Goal: Task Accomplishment & Management: Complete application form

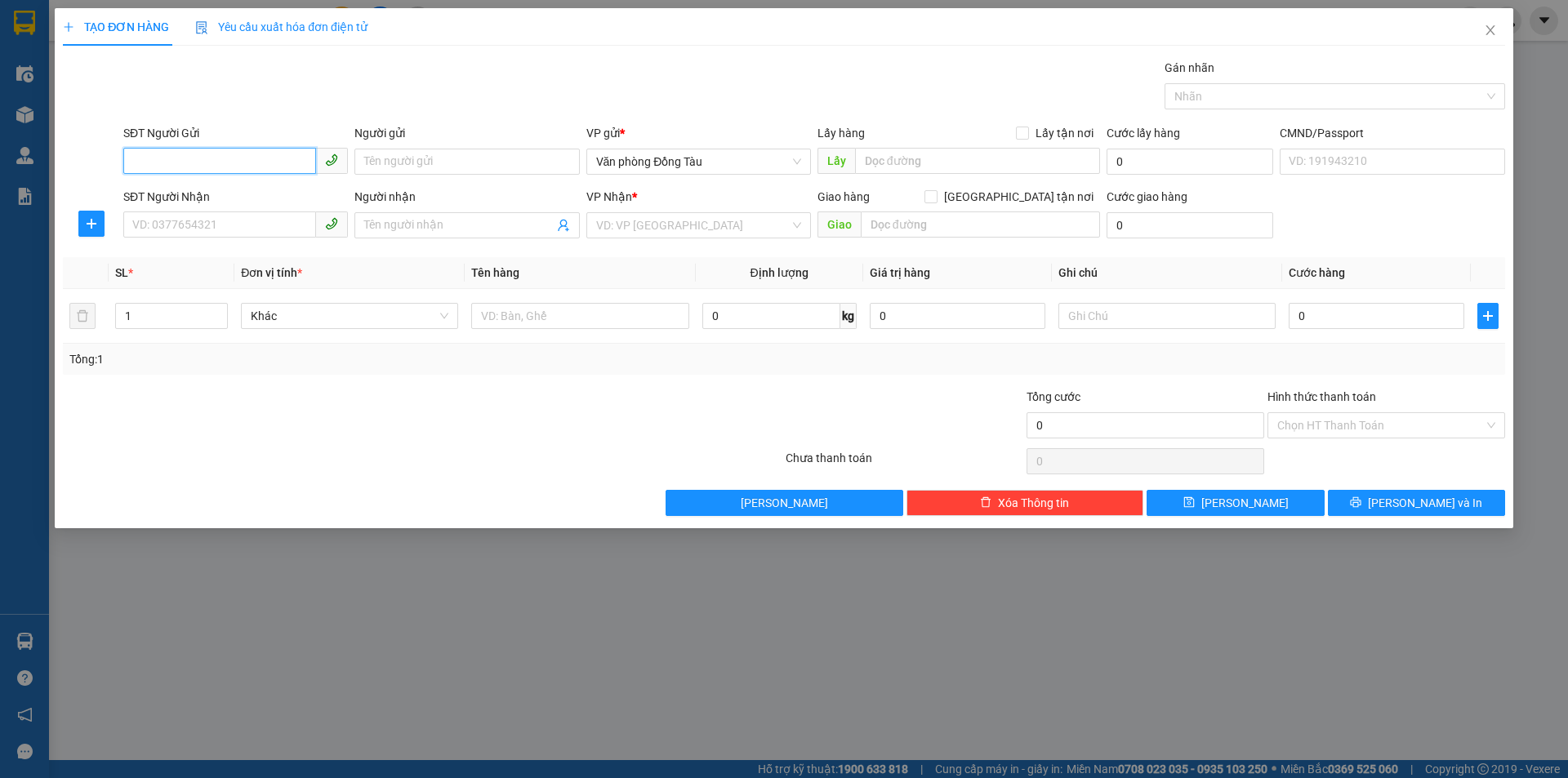
click at [247, 155] on input "SĐT Người Gửi" at bounding box center [219, 161] width 193 height 26
type input "0984171579"
click at [262, 189] on div "0984171579 - A THỤ" at bounding box center [236, 194] width 205 height 18
type input "A THỤ"
type input "0984171579"
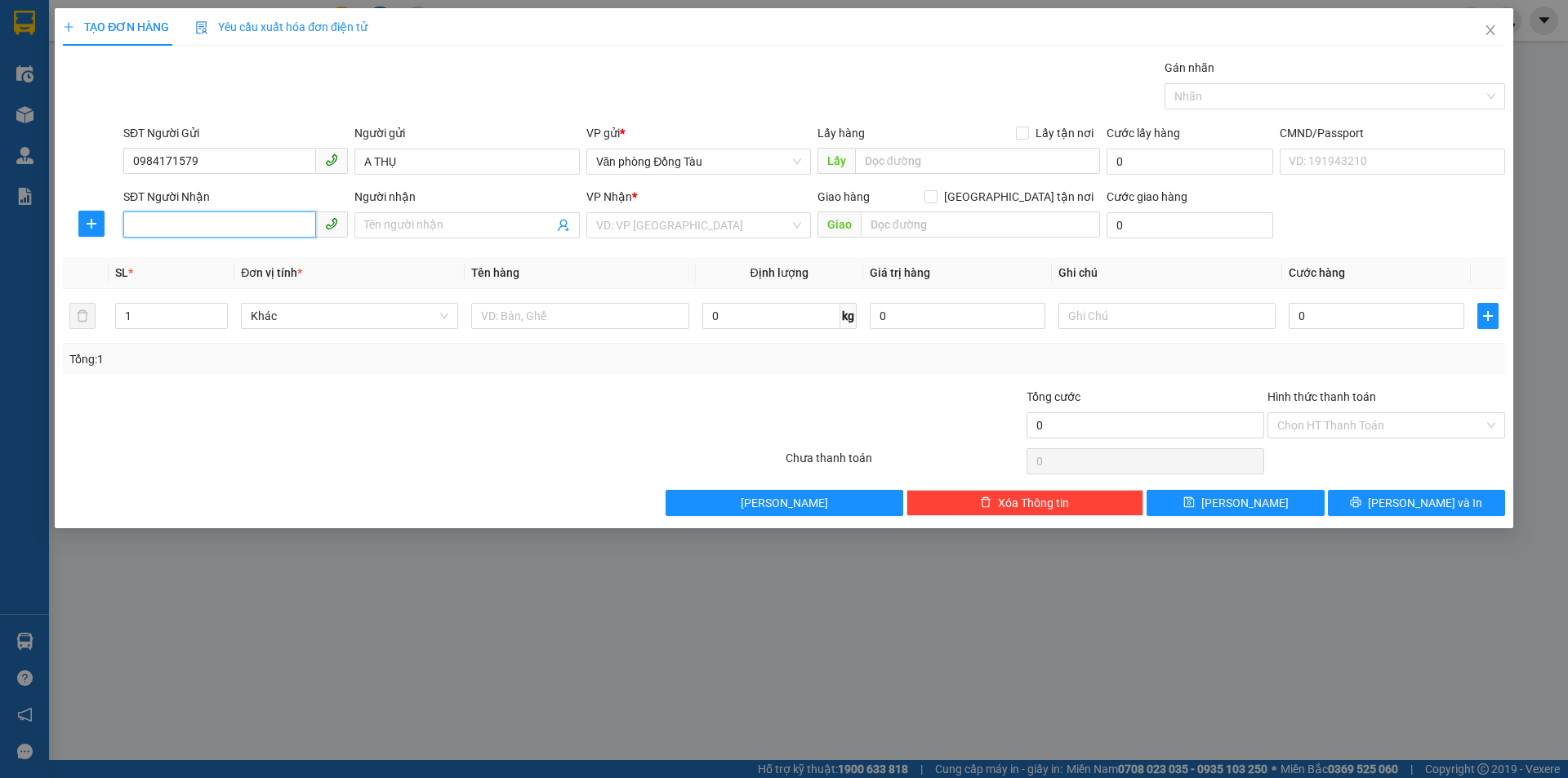
click at [212, 225] on input "SĐT Người Nhận" at bounding box center [219, 225] width 193 height 26
click at [218, 261] on div "0898601992 - HUY" at bounding box center [236, 257] width 205 height 18
type input "0898601992"
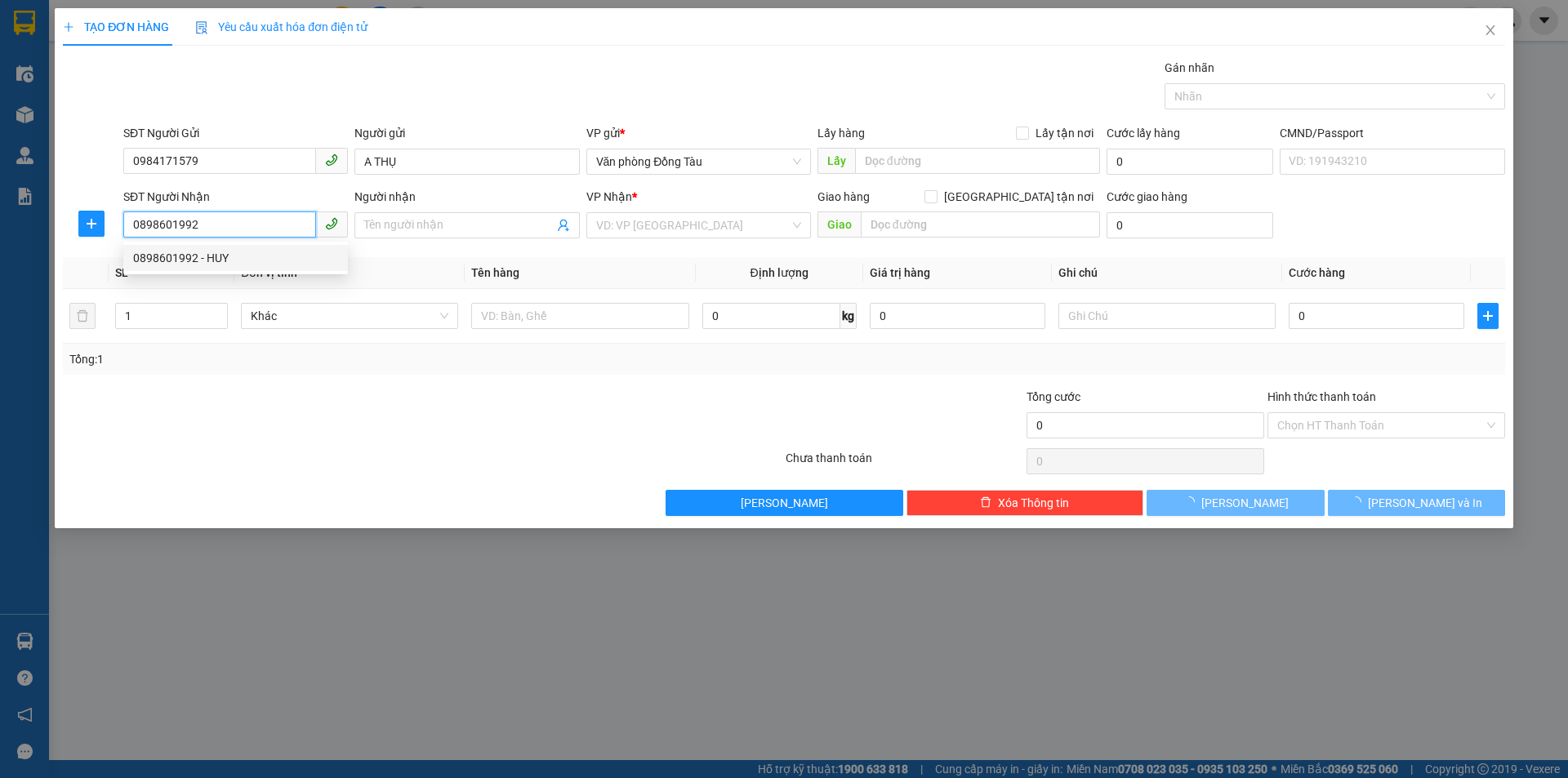
type input "HUY"
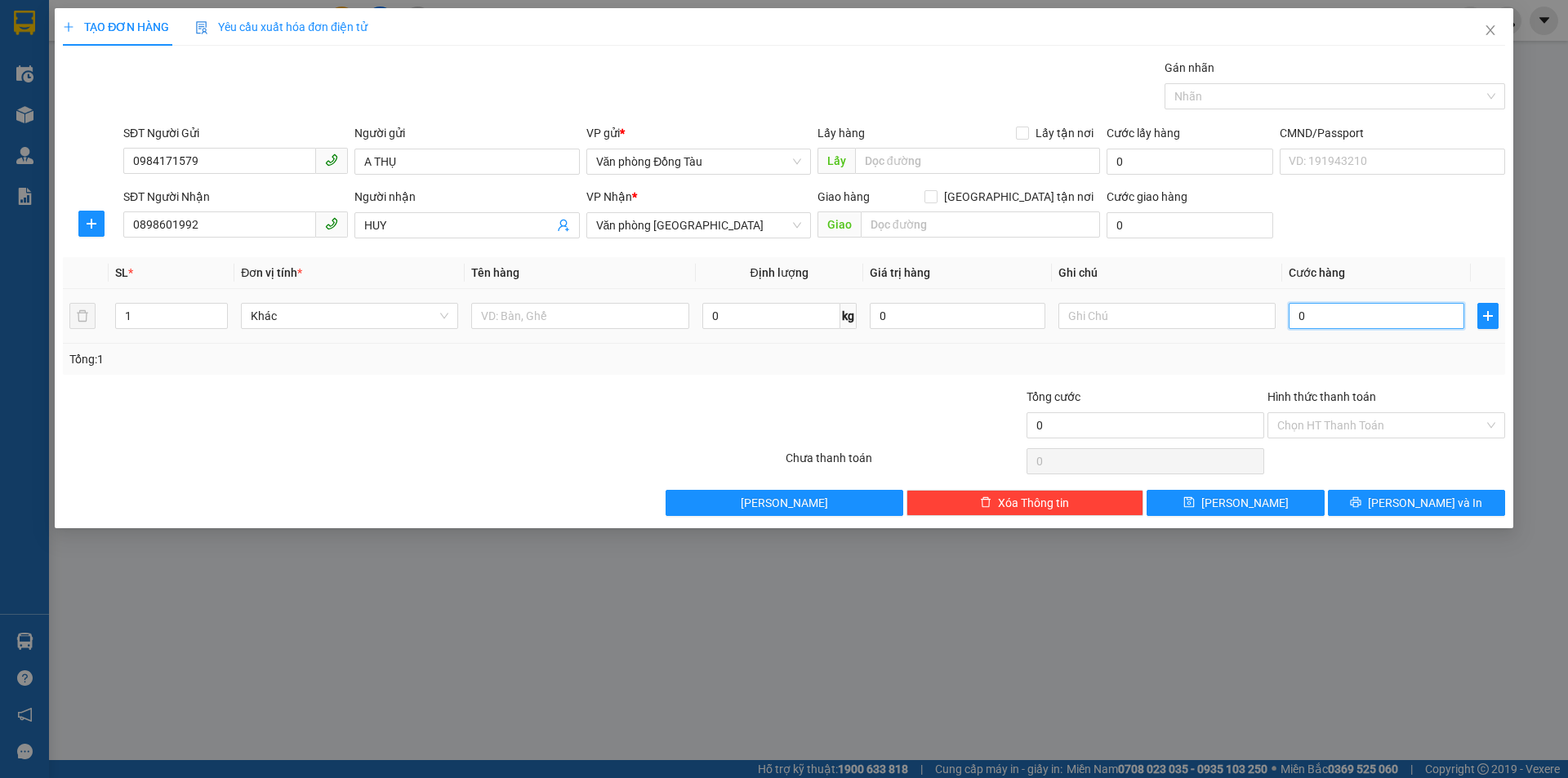
click at [1372, 308] on input "0" at bounding box center [1376, 316] width 176 height 26
type input "4"
type input "40"
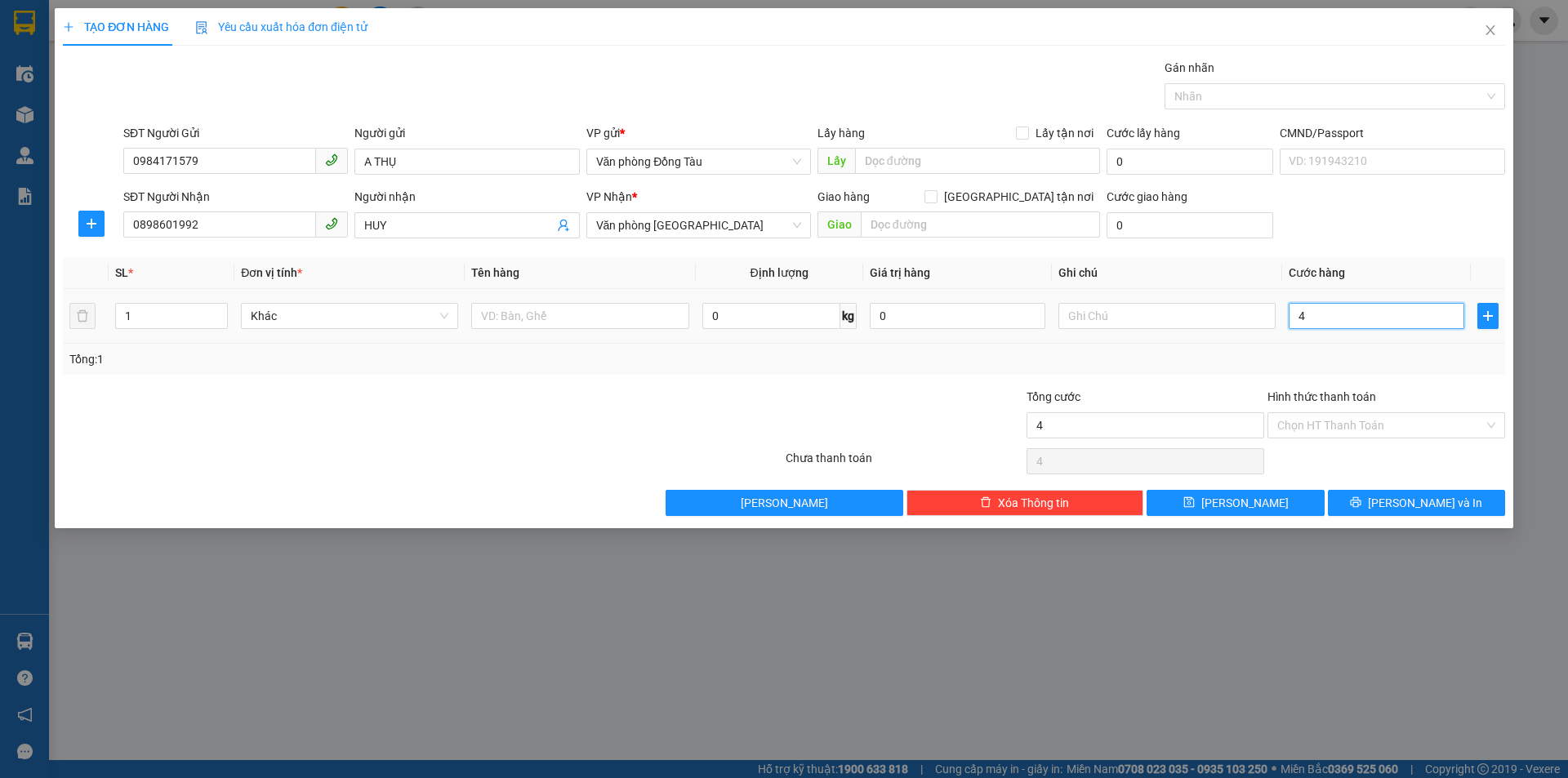
type input "40"
type input "400"
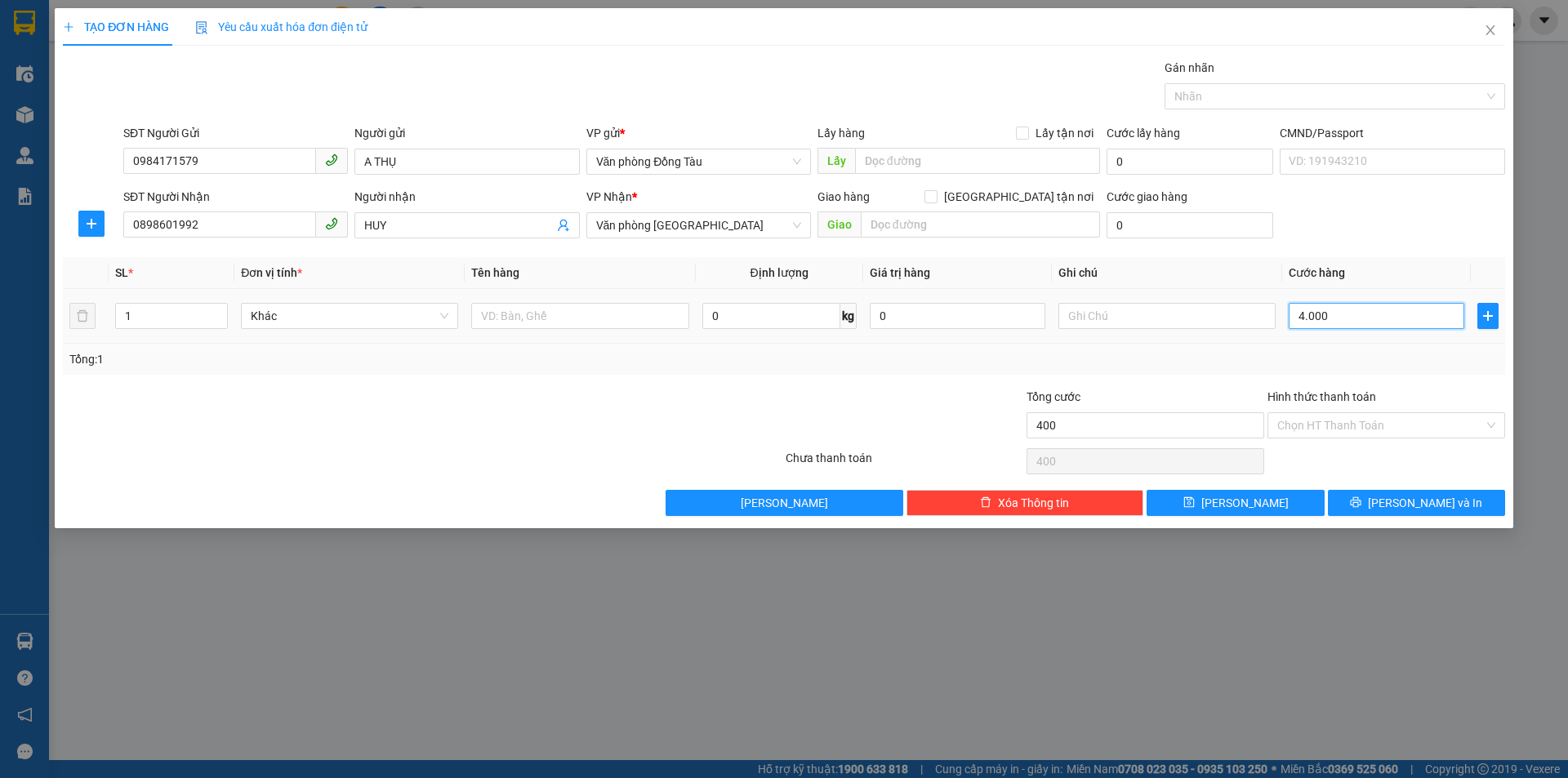
type input "40.000"
click at [928, 220] on input "text" at bounding box center [980, 225] width 239 height 26
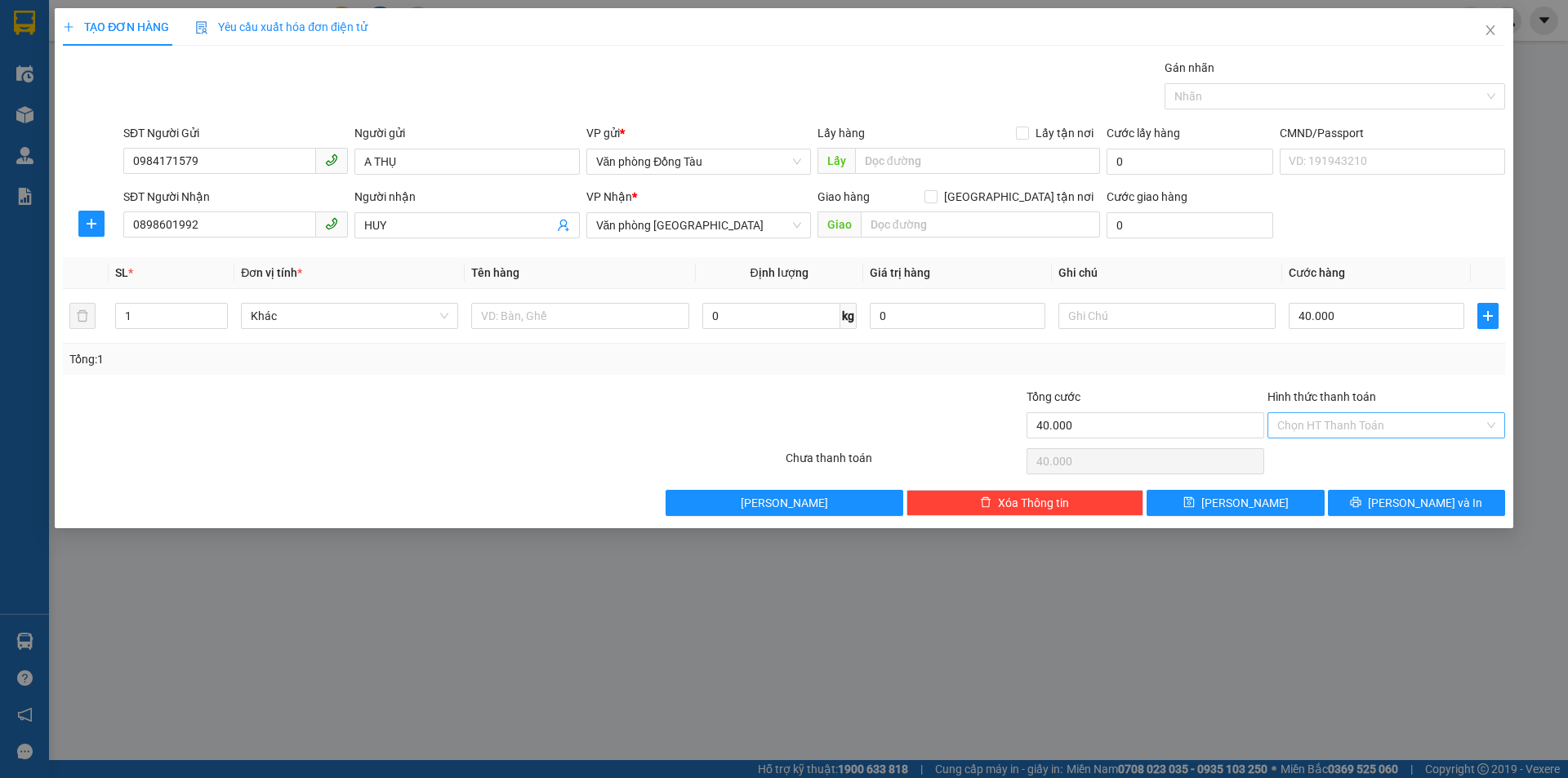
click at [1364, 423] on input "Hình thức thanh toán" at bounding box center [1380, 425] width 207 height 24
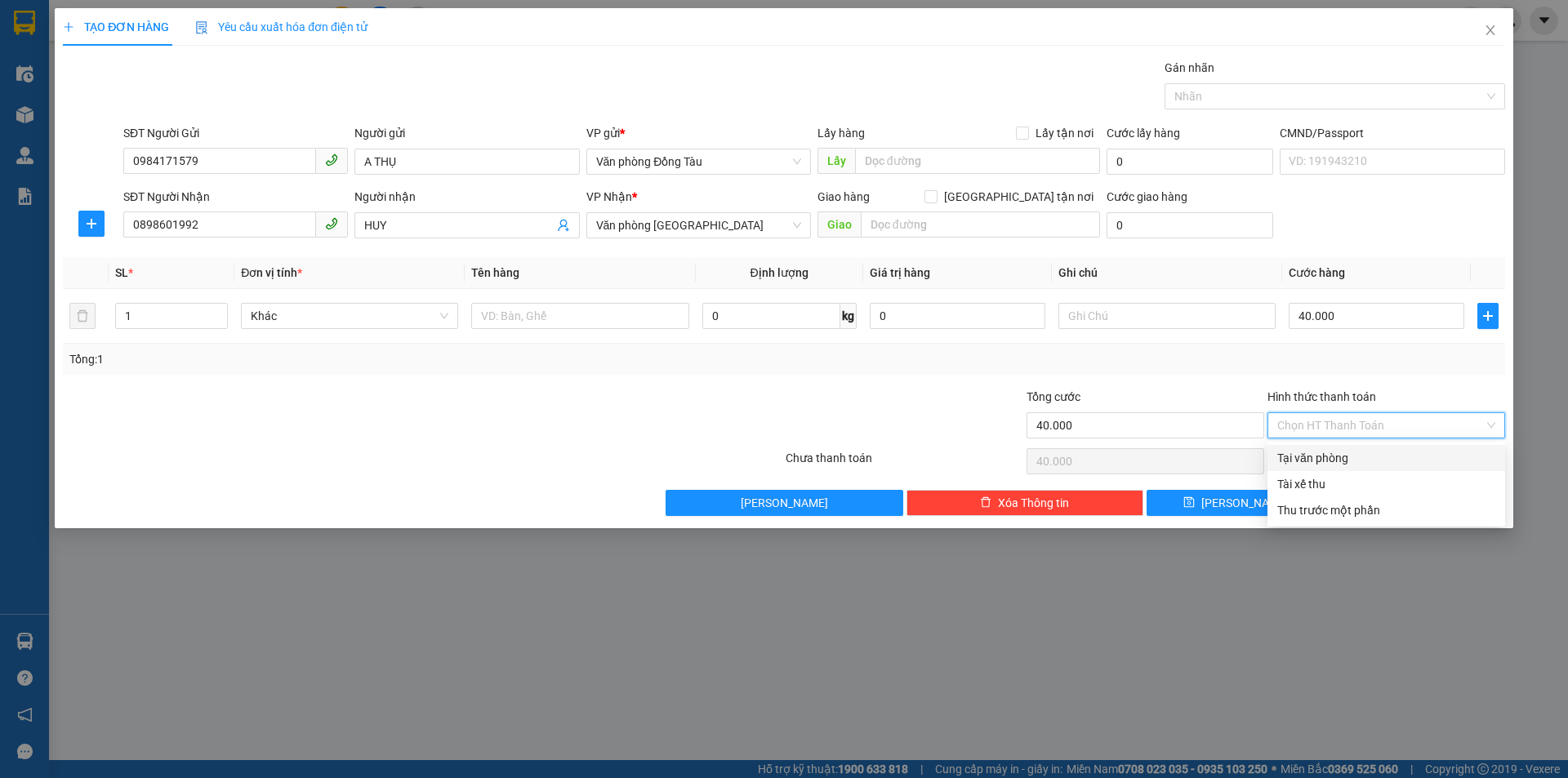
click at [821, 379] on div "Transit Pickup Surcharge Ids Transit Deliver Surcharge Ids Transit Deliver Surc…" at bounding box center [784, 287] width 1442 height 457
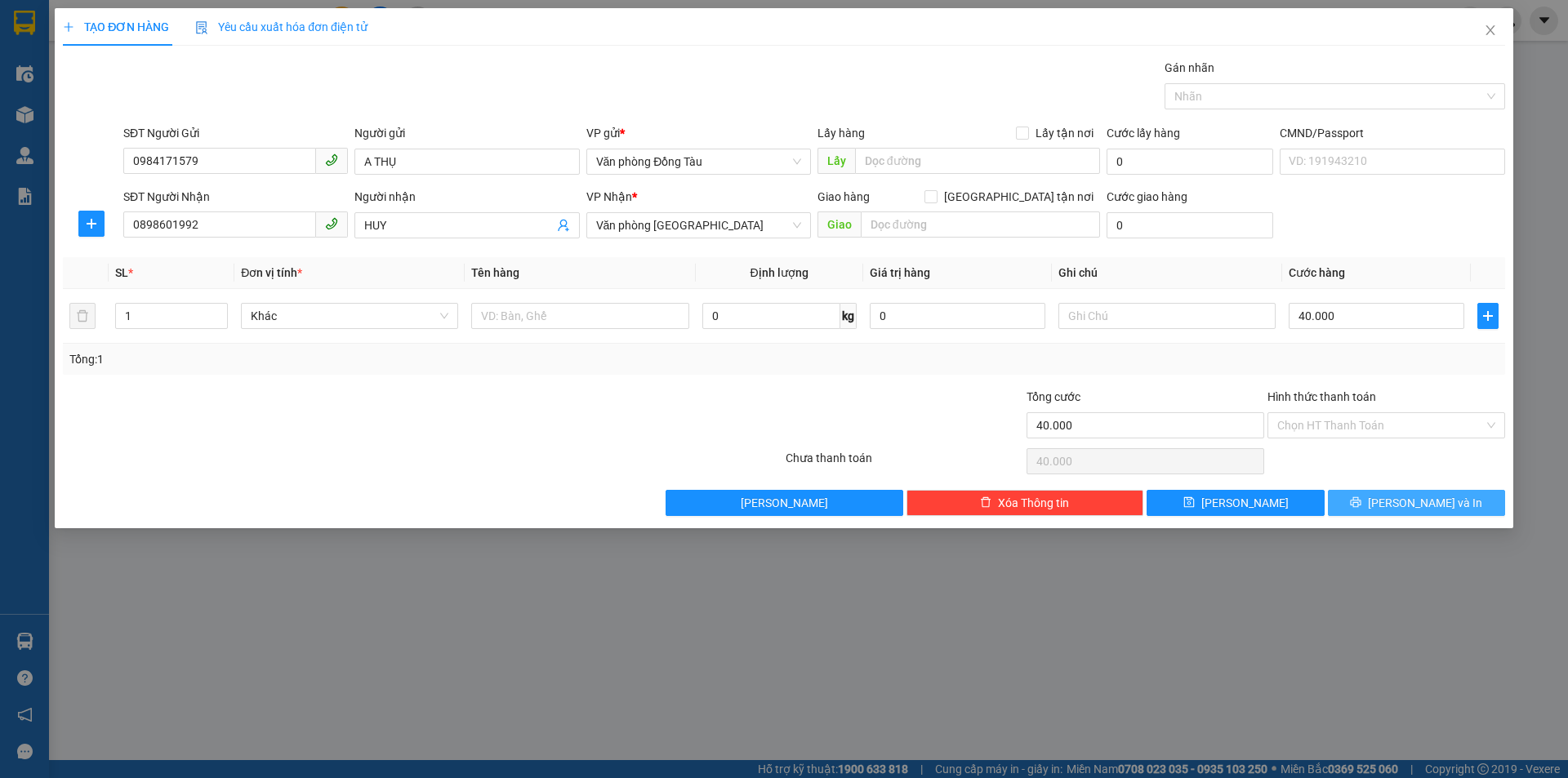
click at [1441, 503] on span "[PERSON_NAME] và In" at bounding box center [1425, 503] width 114 height 18
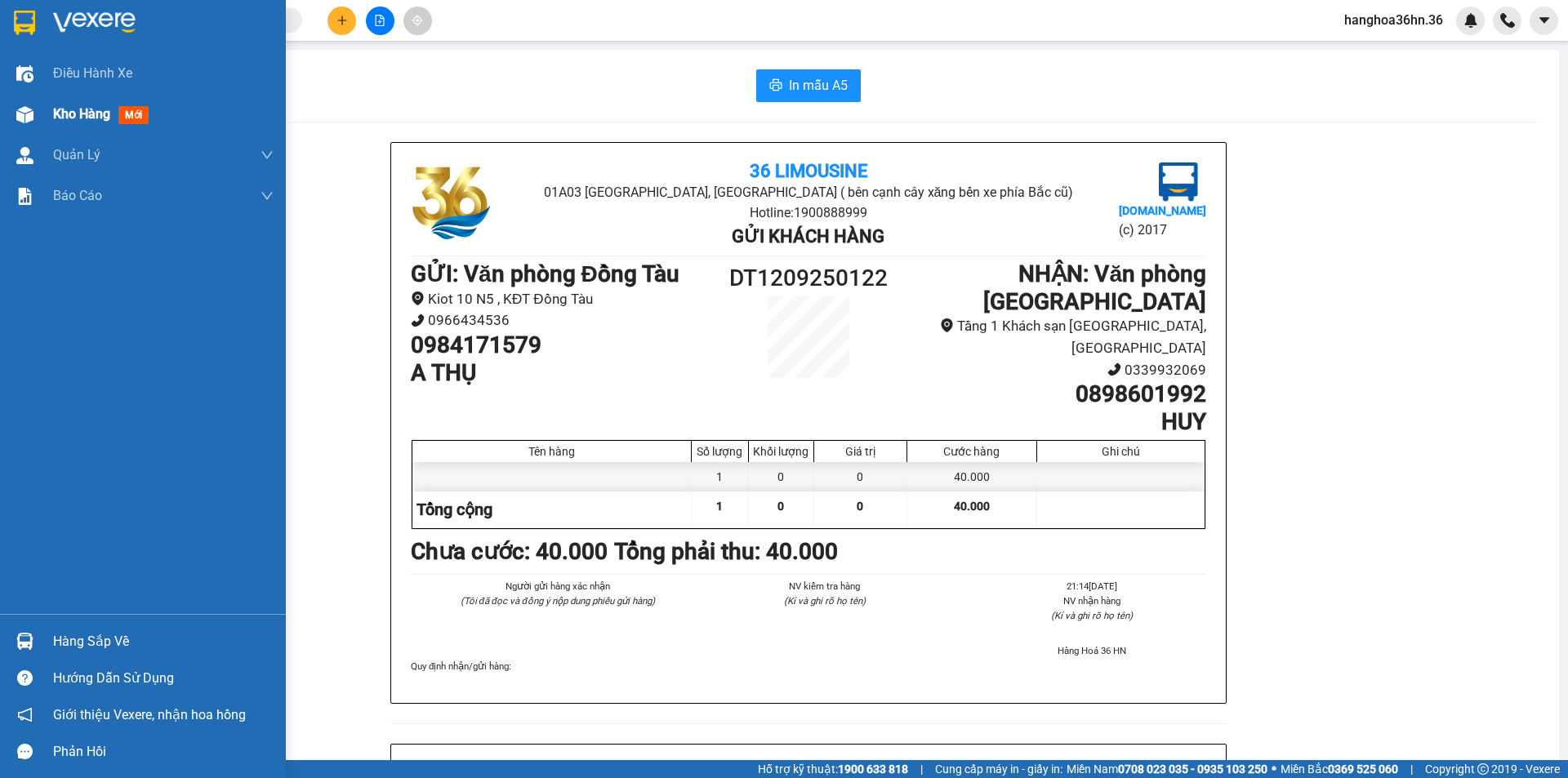
click at [29, 113] on img at bounding box center [25, 114] width 17 height 17
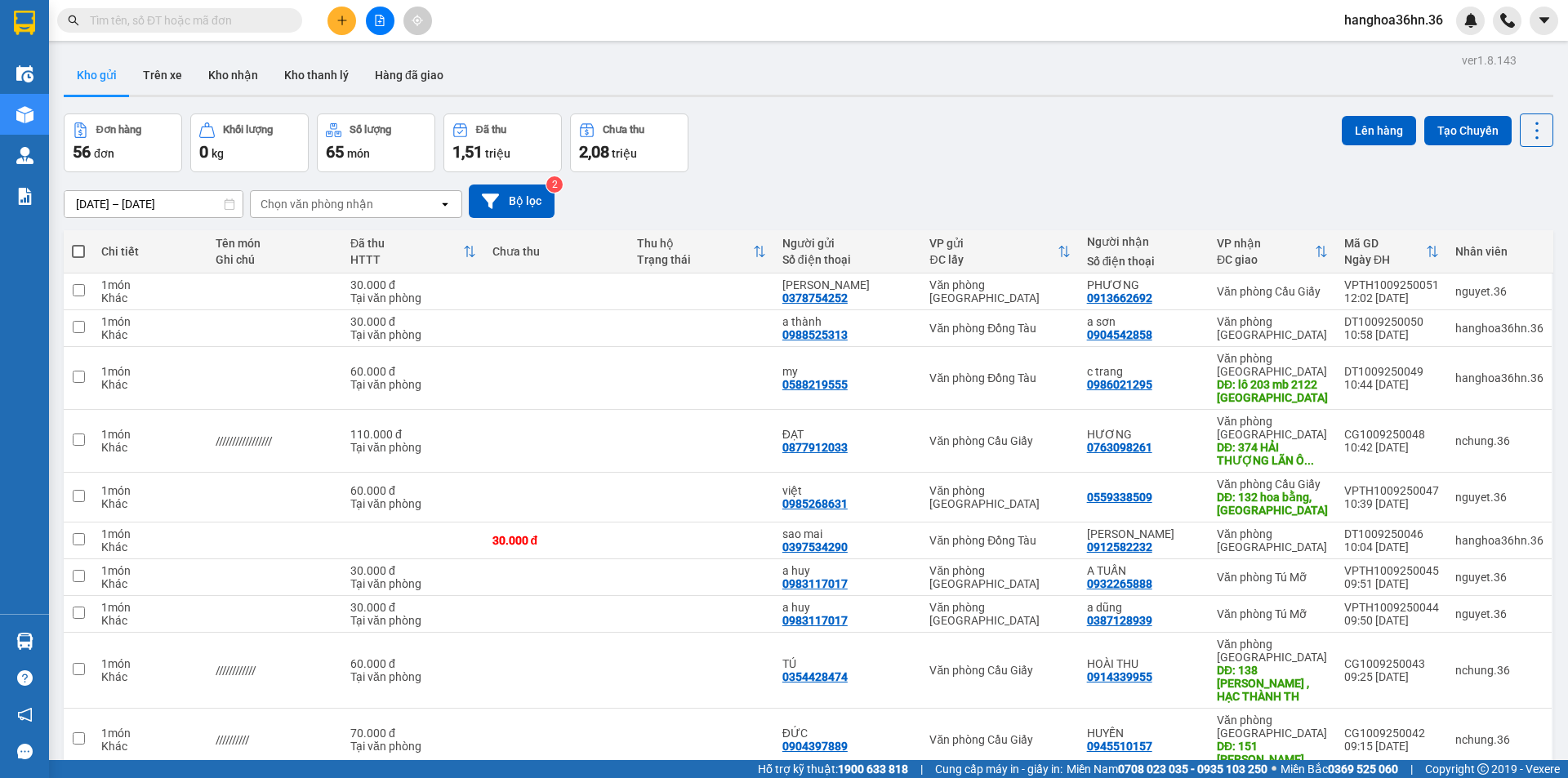
click at [915, 118] on div "Đơn hàng 56 đơn Khối lượng 0 kg Số lượng 65 món Đã thu 1,51 triệu Chưa thu 2,08…" at bounding box center [808, 143] width 1490 height 59
click at [481, 212] on button "Bộ lọc" at bounding box center [512, 201] width 86 height 34
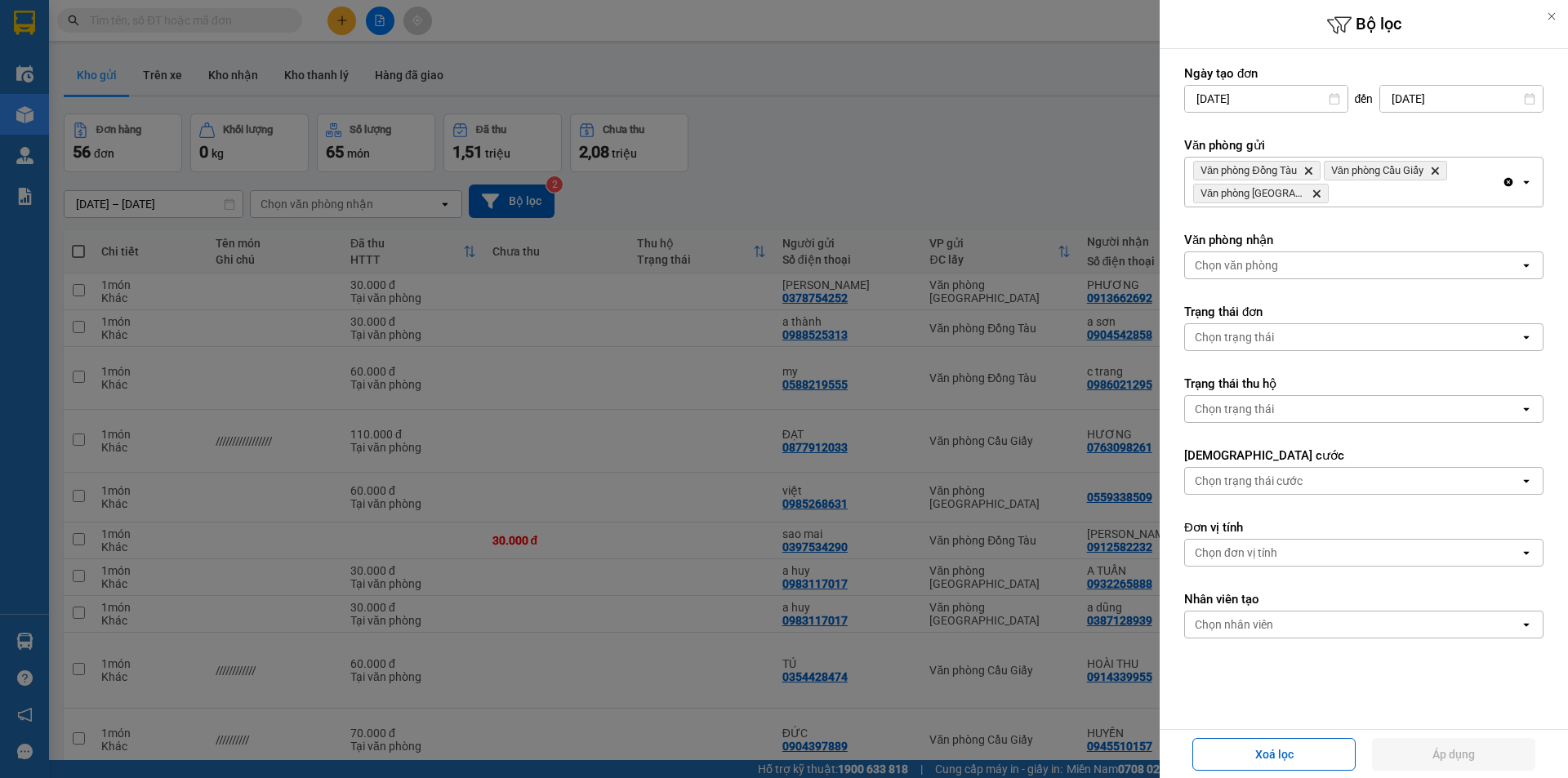
click at [1320, 189] on icon "Delete" at bounding box center [1316, 193] width 9 height 9
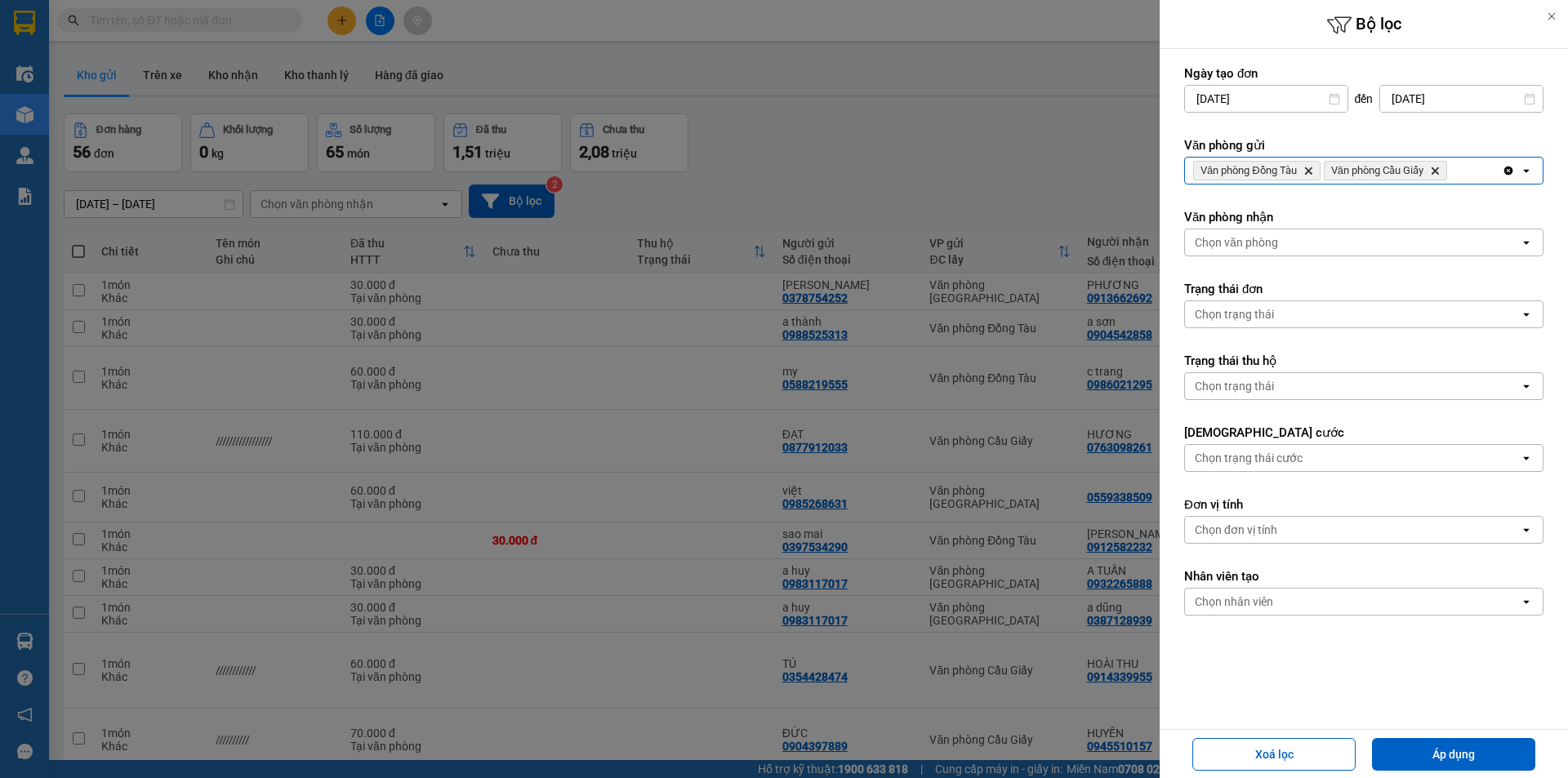
click at [1440, 168] on icon "Delete" at bounding box center [1435, 170] width 9 height 9
click at [1453, 758] on button "Áp dụng" at bounding box center [1454, 755] width 164 height 33
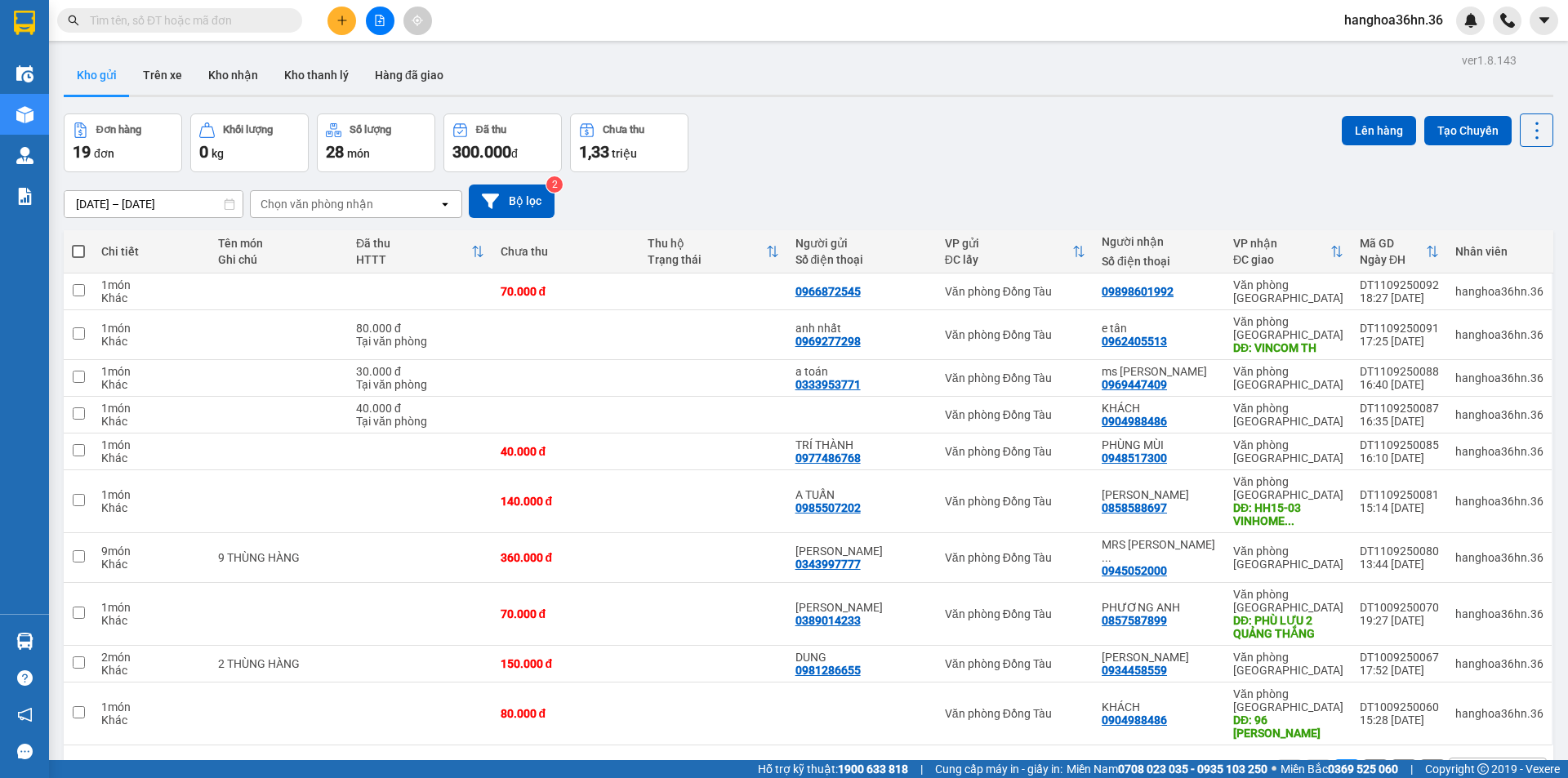
click at [867, 176] on div "[DATE] – [DATE] Press the down arrow key to interact with the calendar and sele…" at bounding box center [808, 201] width 1490 height 58
click at [999, 158] on div "Đơn hàng 19 đơn Khối lượng 0 kg Số lượng 28 món Đã thu 300.000 đ Chưa thu 1,33 …" at bounding box center [808, 143] width 1490 height 59
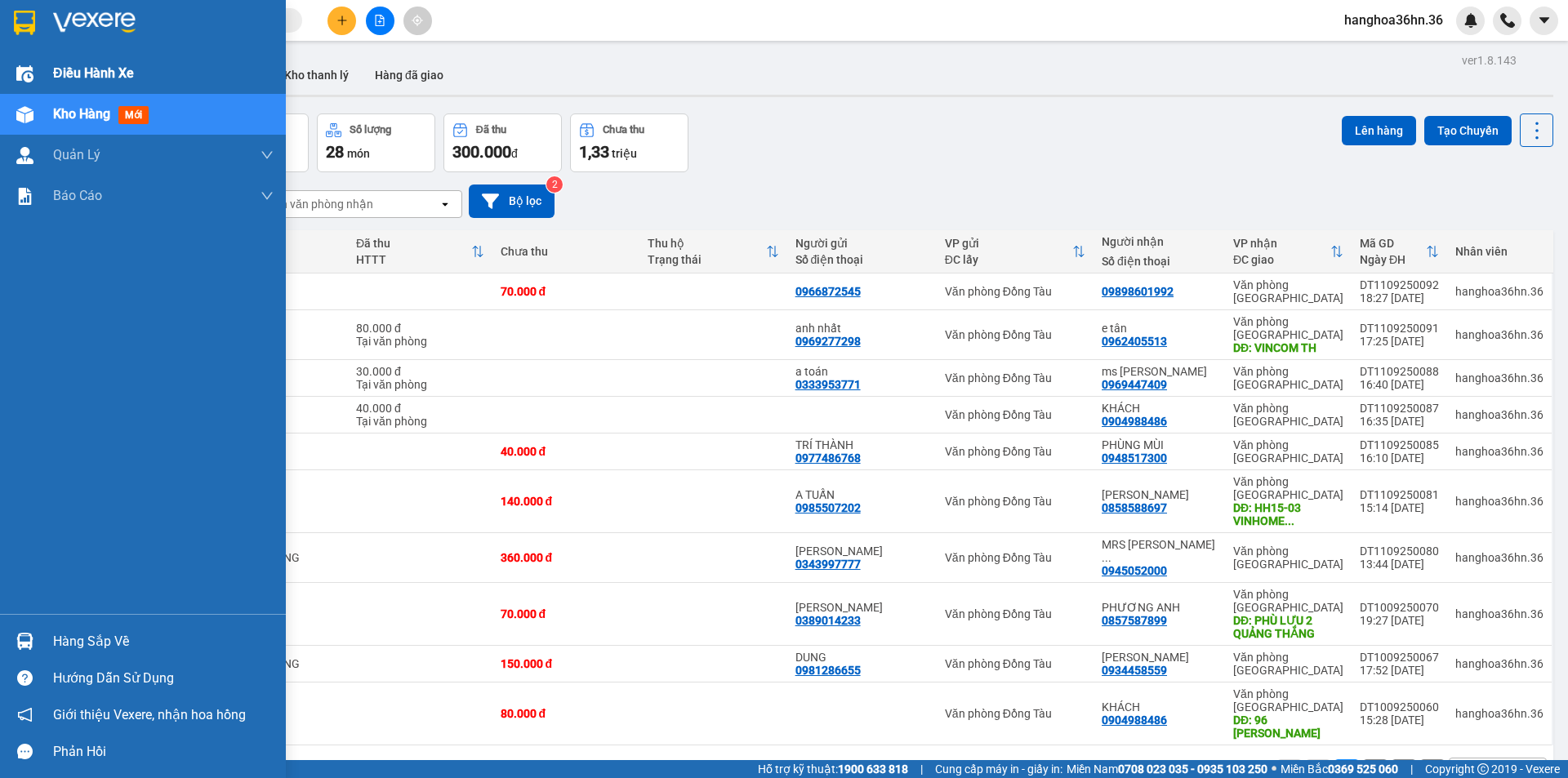
click at [33, 77] on img at bounding box center [25, 74] width 17 height 17
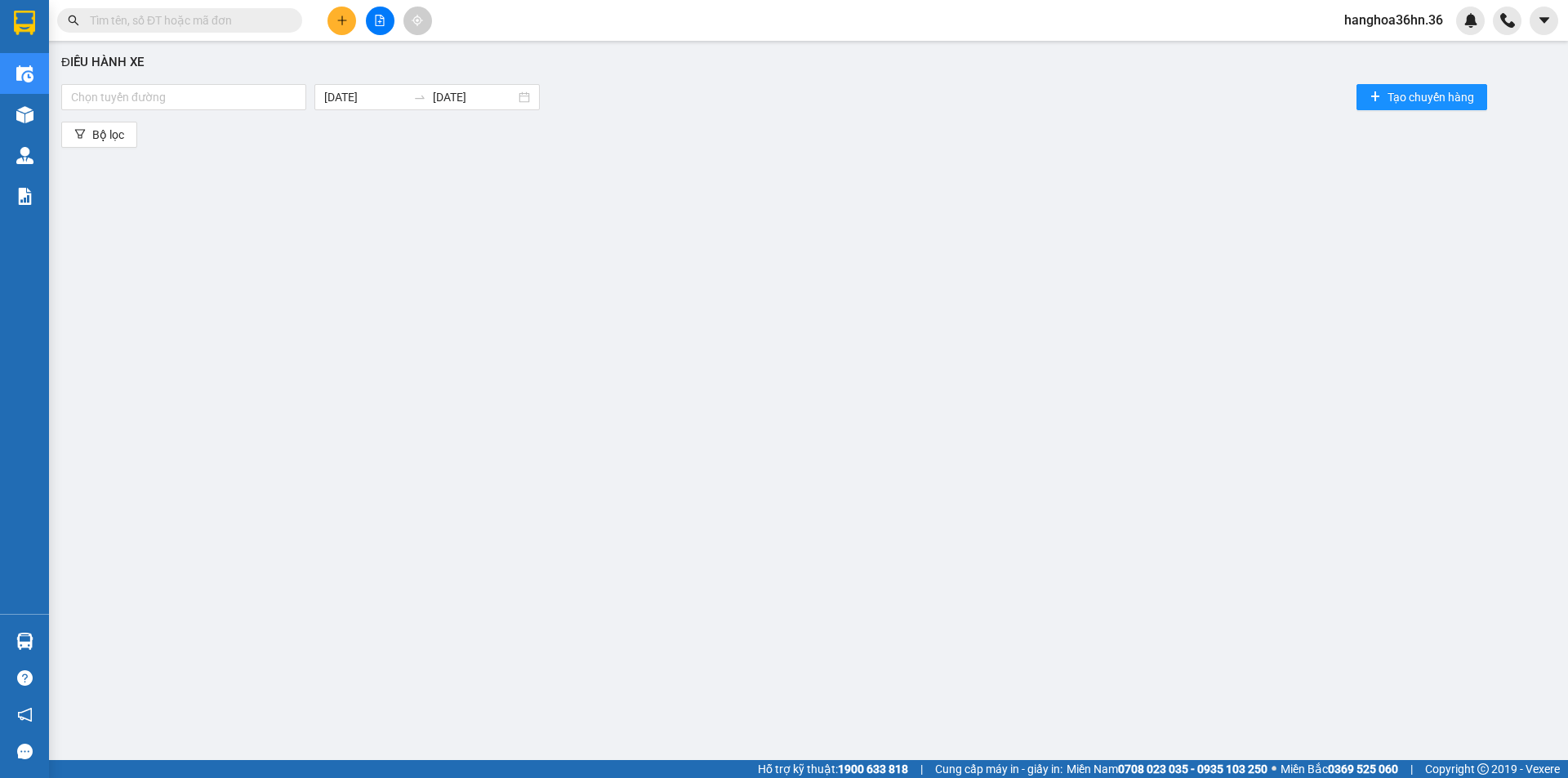
click at [220, 29] on span at bounding box center [179, 20] width 245 height 24
click at [224, 27] on input "text" at bounding box center [186, 20] width 193 height 18
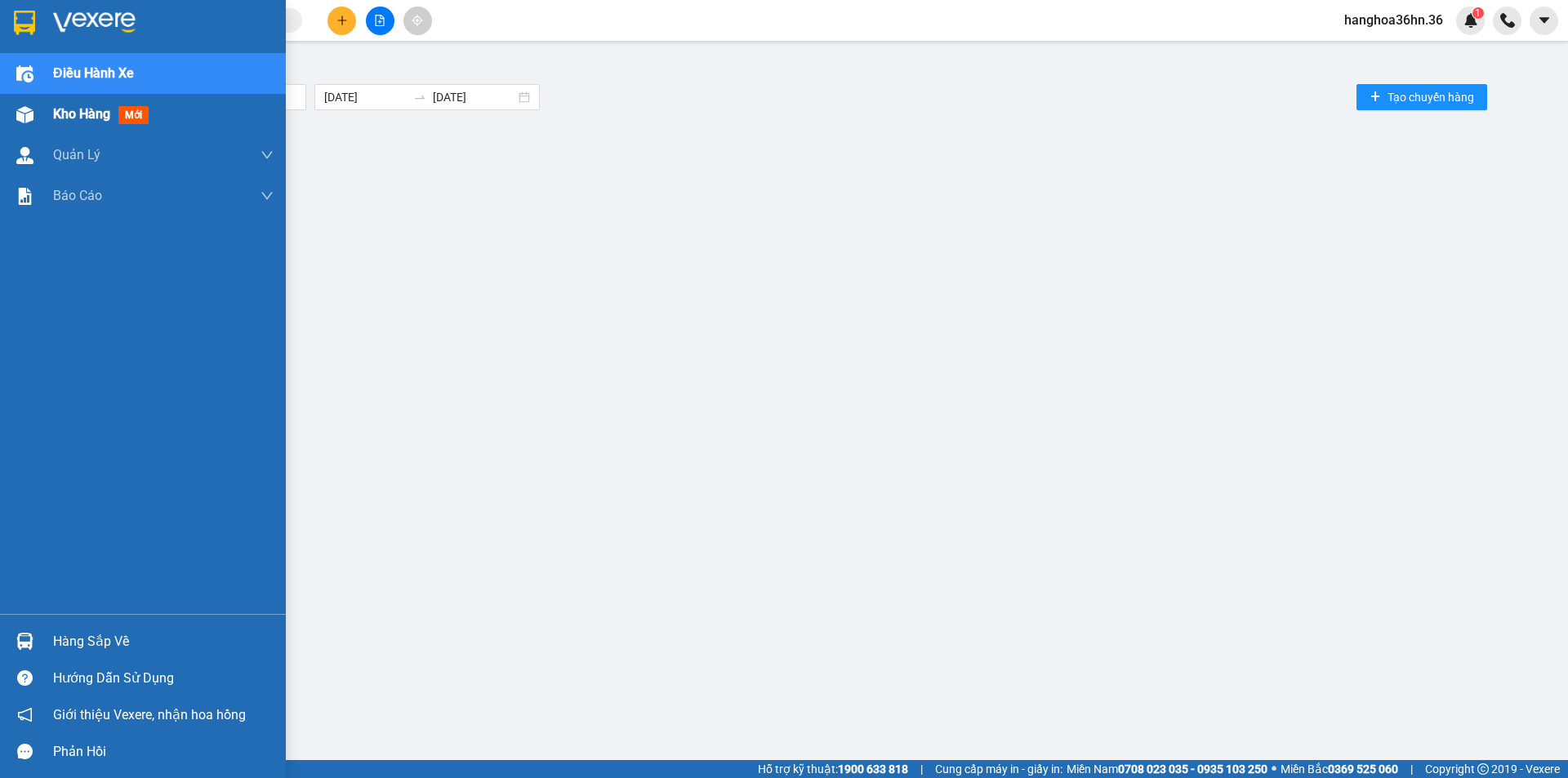
click at [77, 117] on span "Kho hàng" at bounding box center [82, 114] width 57 height 15
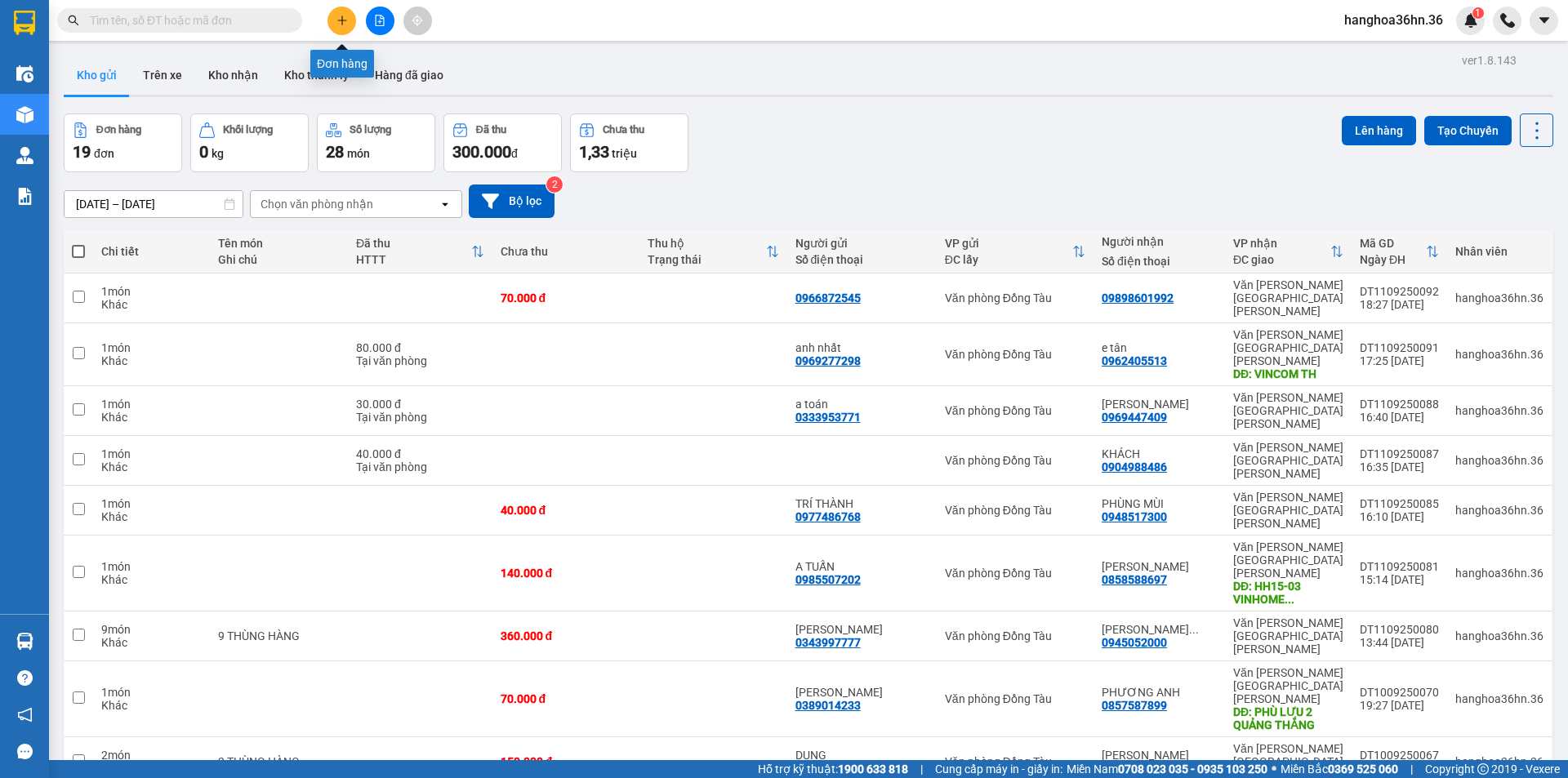
click at [335, 20] on button at bounding box center [342, 21] width 28 height 28
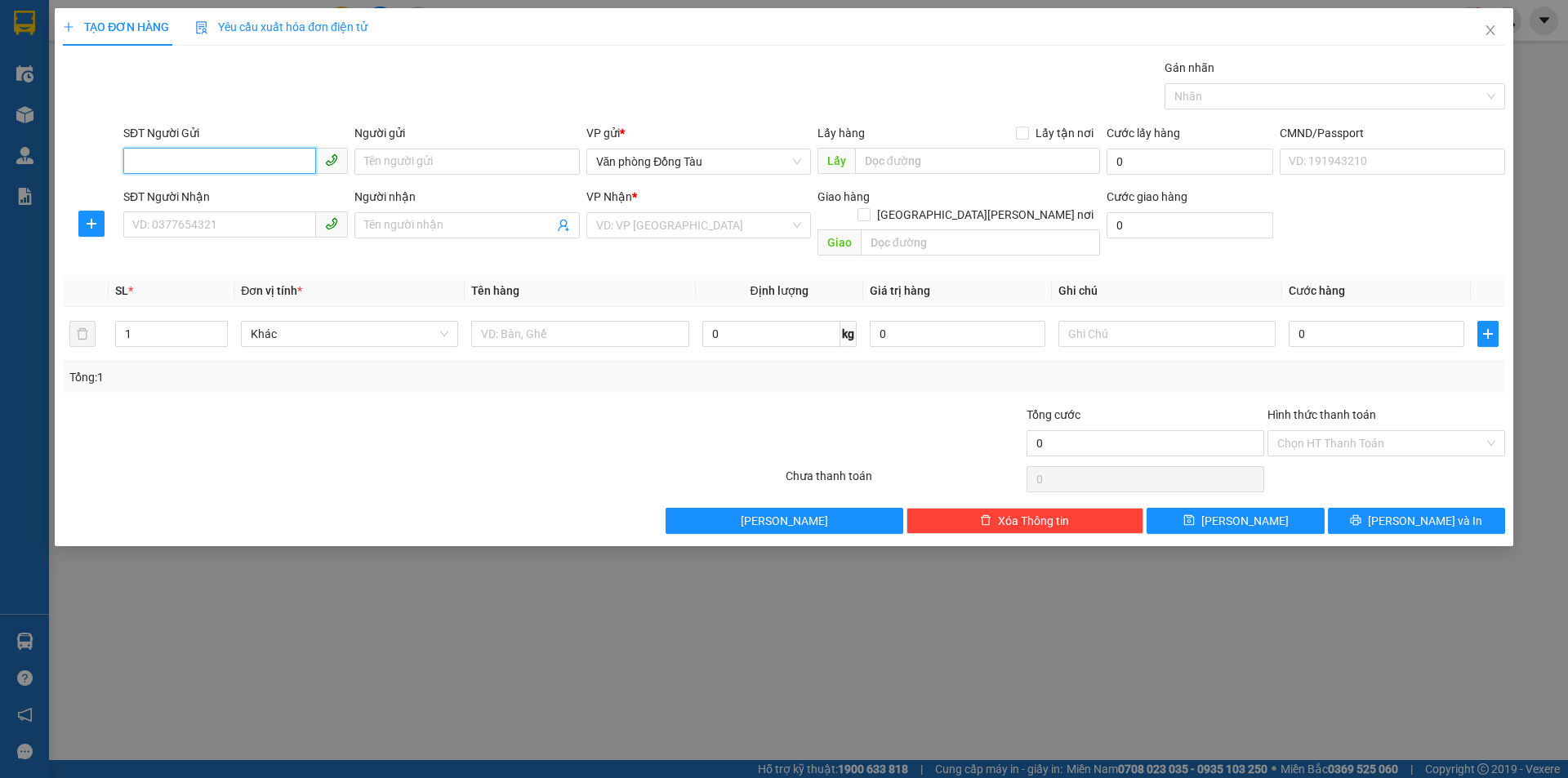
click at [225, 152] on input "SĐT Người Gửi" at bounding box center [219, 161] width 193 height 26
type input "0"
click at [1491, 26] on icon "close" at bounding box center [1490, 30] width 13 height 13
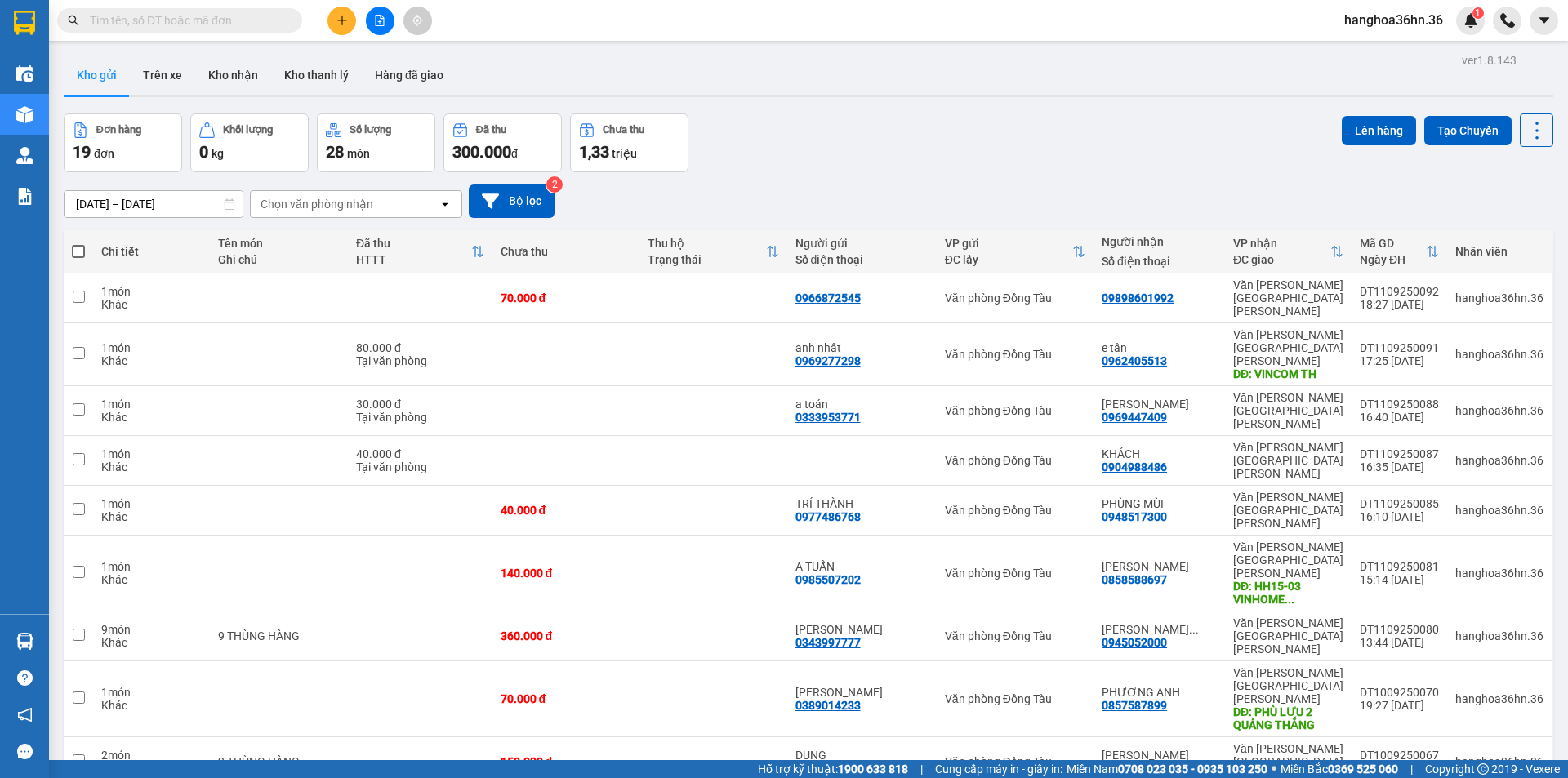
click at [941, 144] on div "Đơn hàng 19 đơn Khối lượng 0 kg Số lượng 28 món Đã thu 300.000 đ Chưa thu 1,33 …" at bounding box center [808, 143] width 1490 height 59
click at [512, 203] on button "Bộ lọc" at bounding box center [512, 201] width 86 height 34
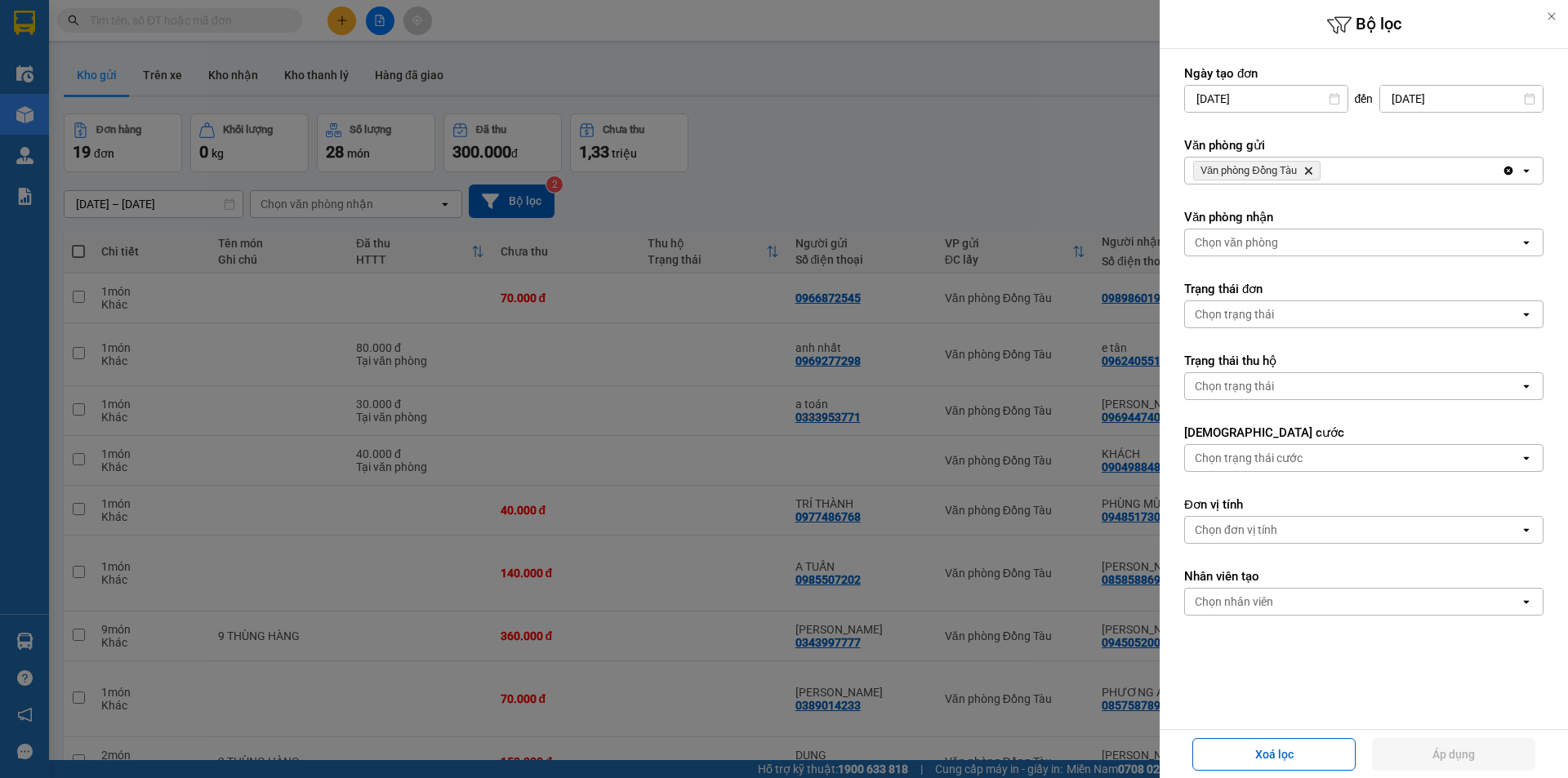
click at [1310, 172] on icon "Văn phòng Đồng Tàu, close by backspace" at bounding box center [1308, 171] width 8 height 8
click at [1310, 172] on div "Chọn văn phòng" at bounding box center [1352, 170] width 335 height 26
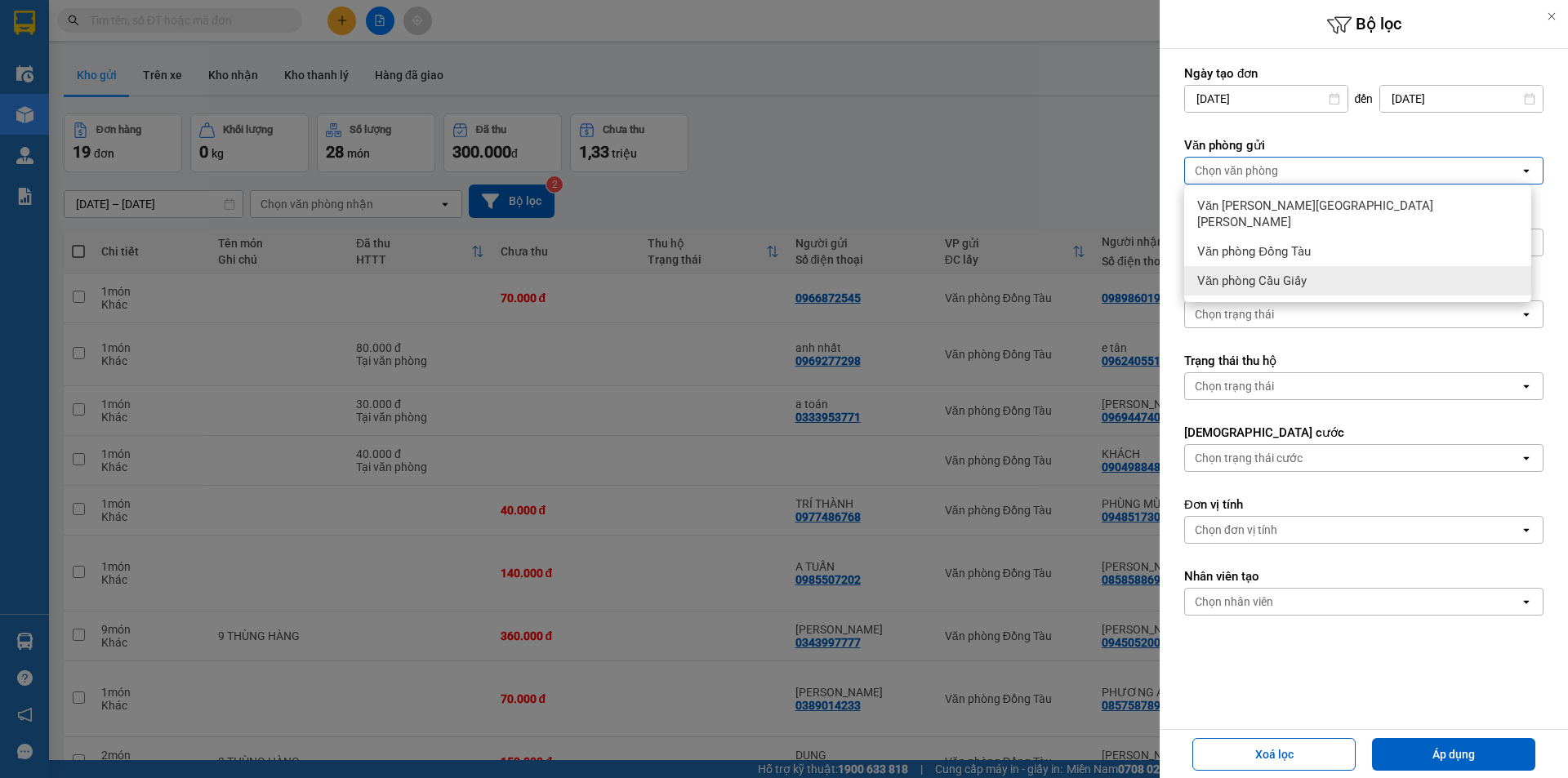
click at [1281, 273] on span "Văn phòng Cầu Giấy" at bounding box center [1251, 281] width 109 height 16
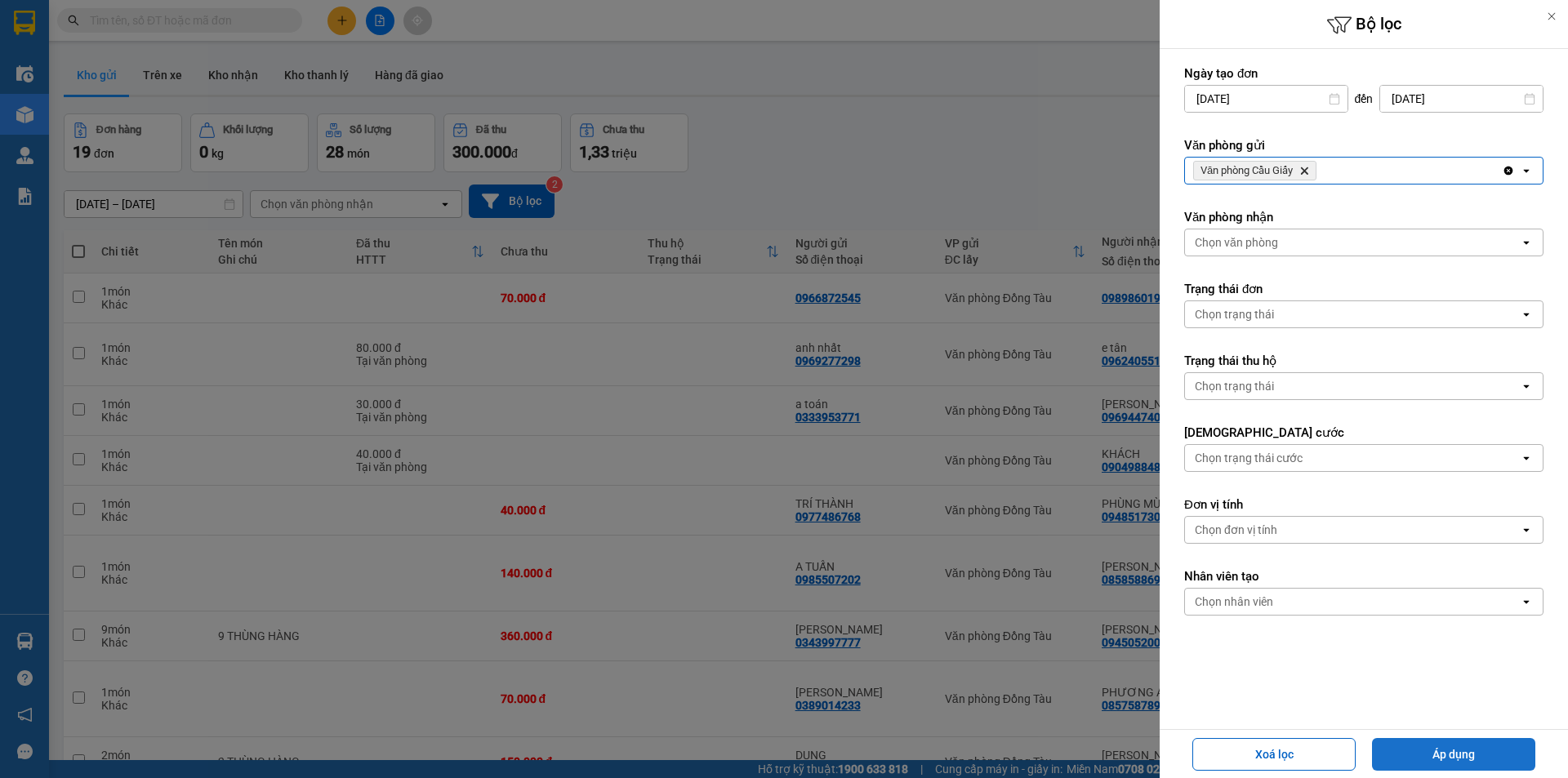
click at [1492, 762] on button "Áp dụng" at bounding box center [1454, 755] width 164 height 33
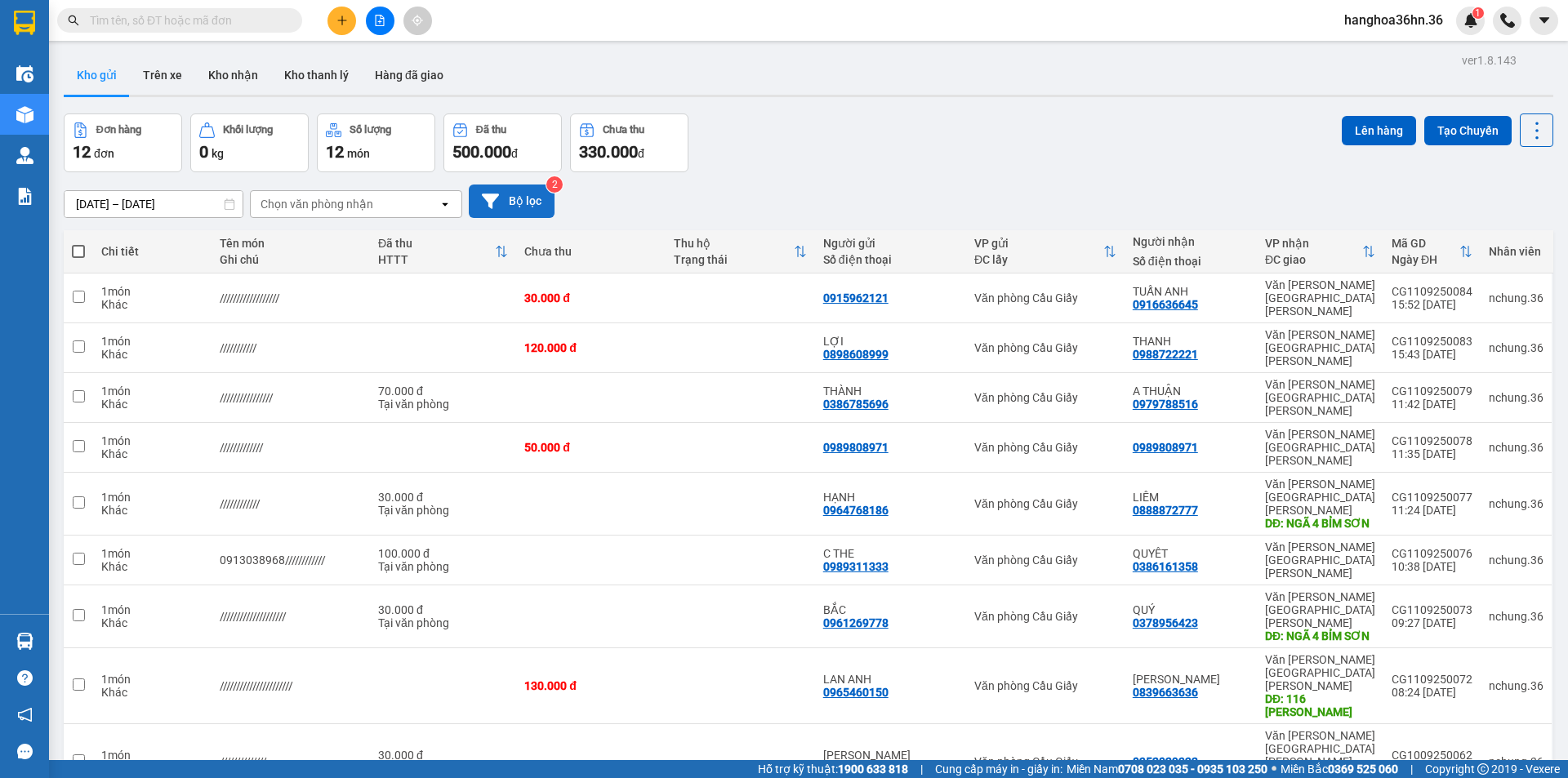
click at [508, 192] on button "Bộ lọc" at bounding box center [512, 201] width 86 height 34
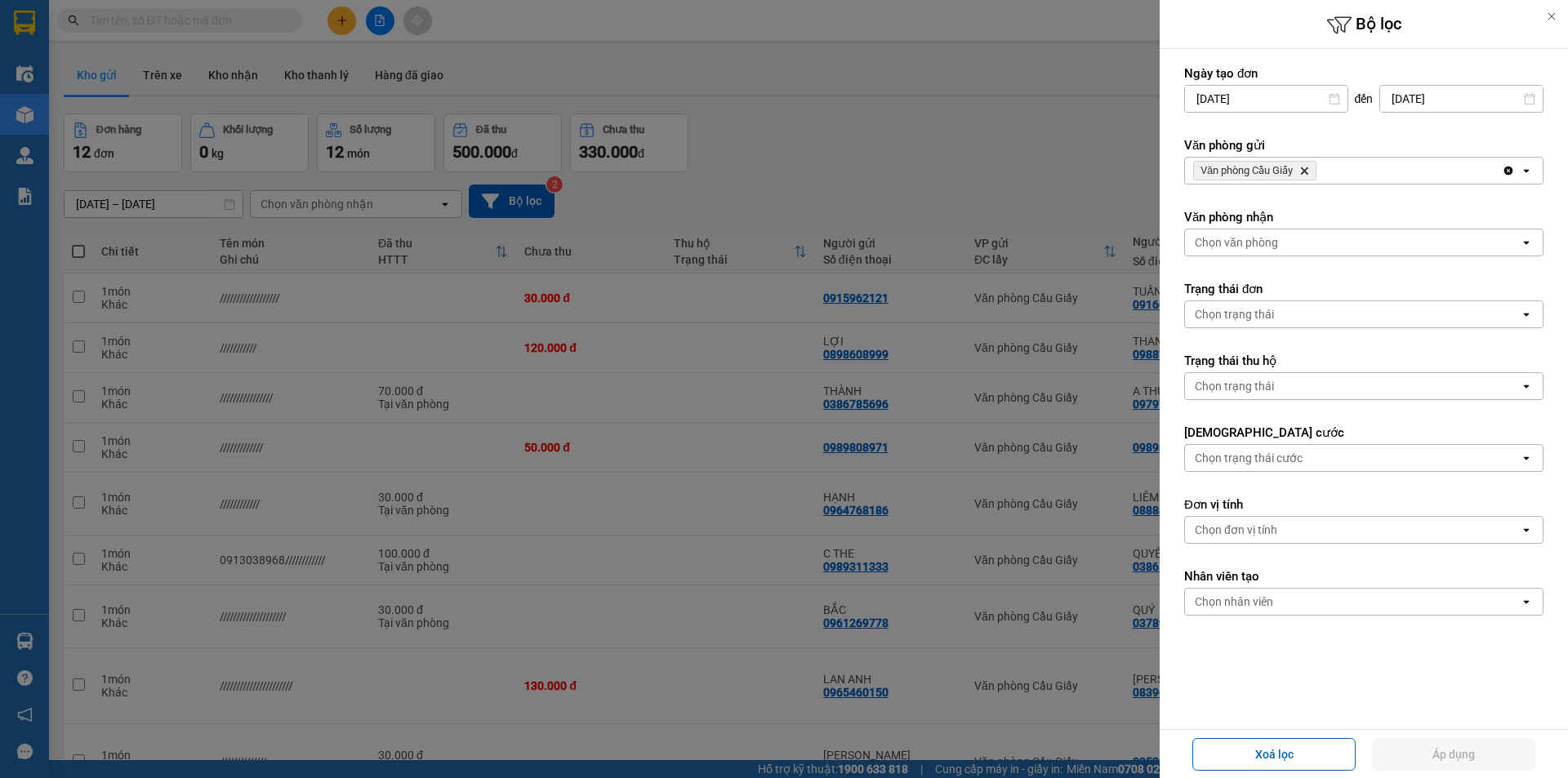
click at [1304, 170] on icon "Delete" at bounding box center [1304, 170] width 9 height 9
click at [1304, 170] on div "Chọn văn phòng" at bounding box center [1352, 170] width 335 height 26
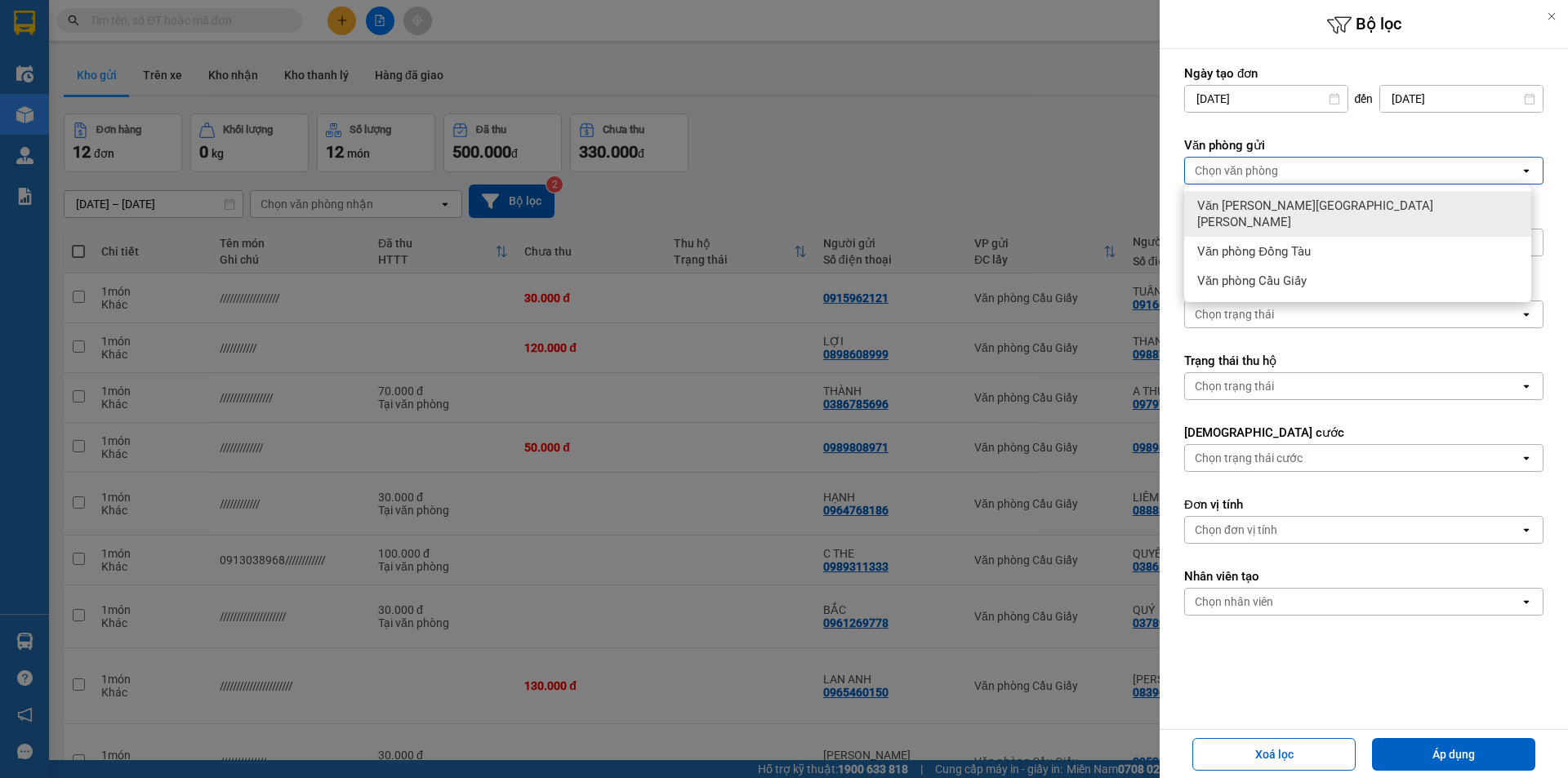
click at [1311, 207] on span "Văn phòng [GEOGRAPHIC_DATA]" at bounding box center [1361, 214] width 328 height 33
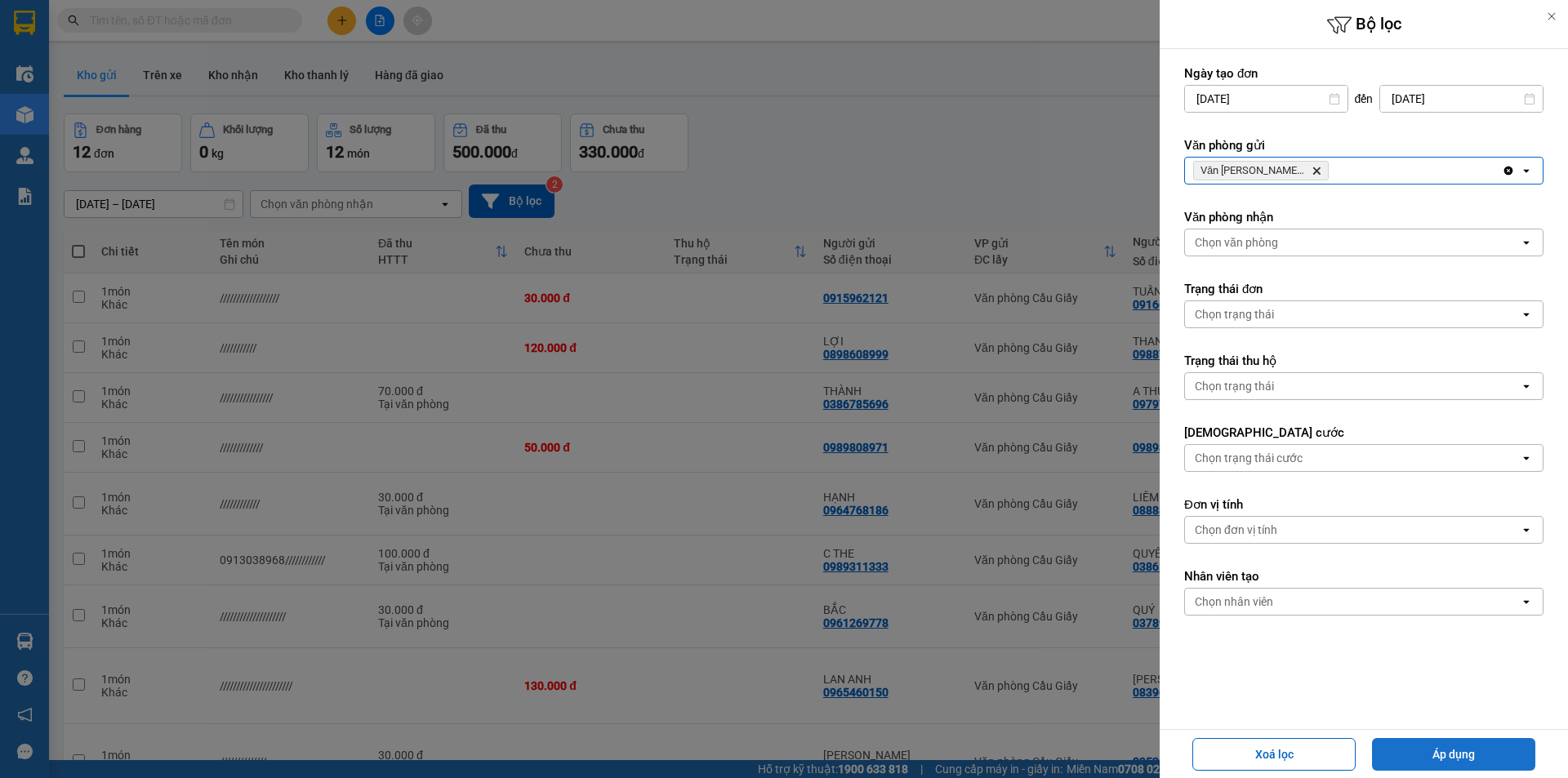
click at [1446, 742] on button "Áp dụng" at bounding box center [1454, 755] width 164 height 33
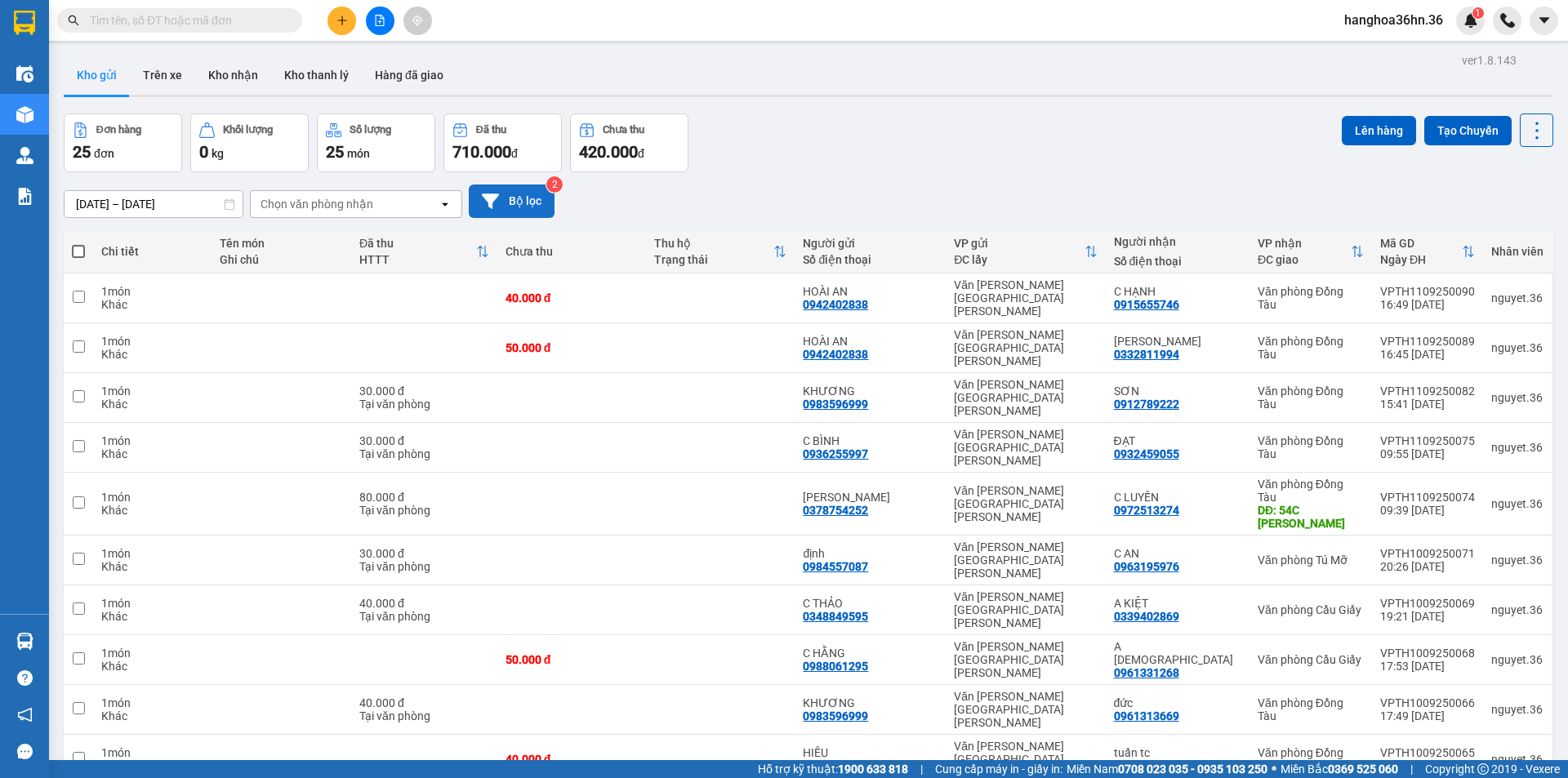
click at [509, 201] on button "Bộ lọc" at bounding box center [512, 201] width 86 height 34
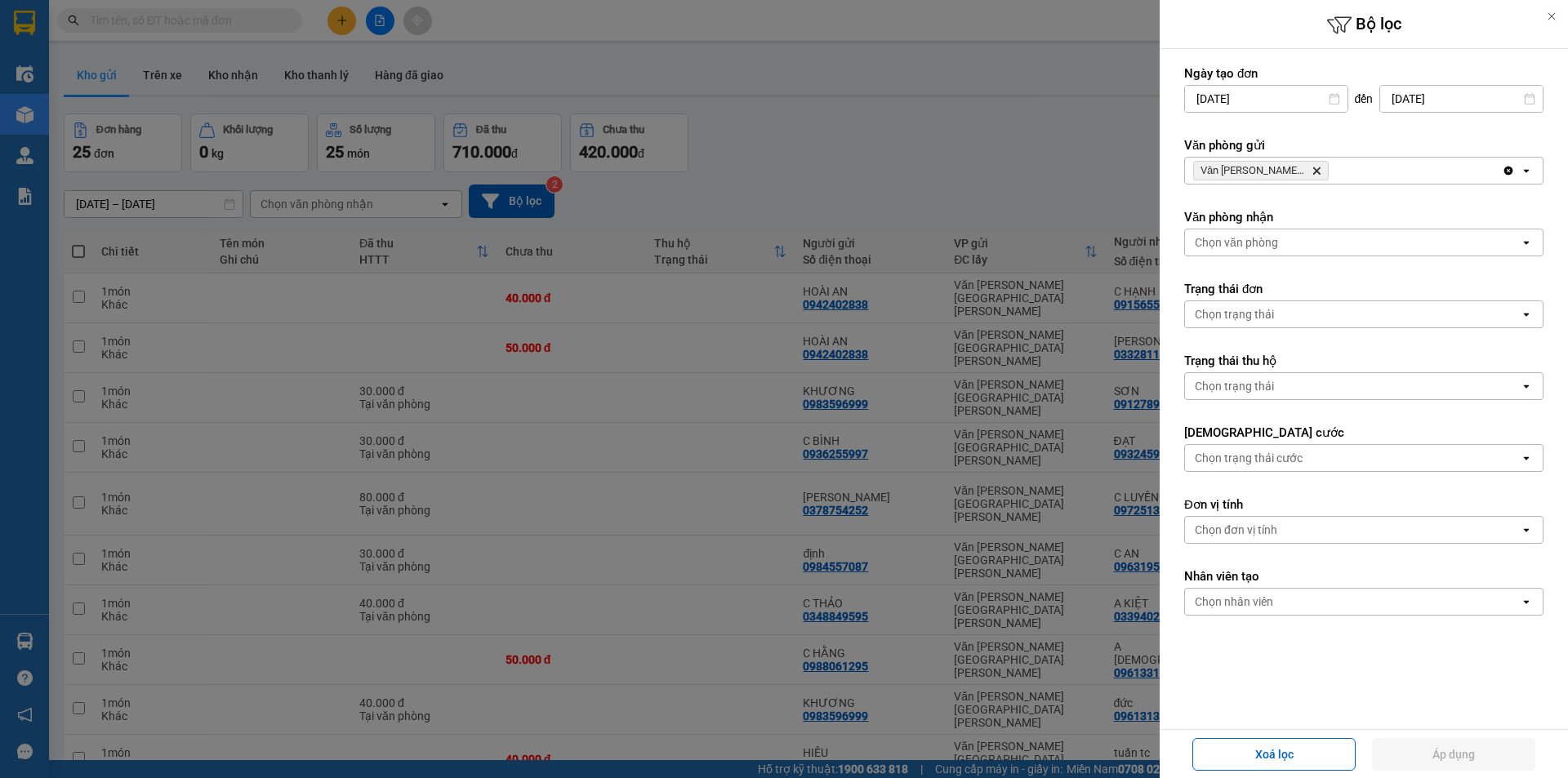
click at [1315, 168] on icon "Văn phòng Thanh Hóa, close by backspace" at bounding box center [1317, 171] width 8 height 8
click at [1315, 168] on div "Chọn văn phòng" at bounding box center [1352, 170] width 335 height 26
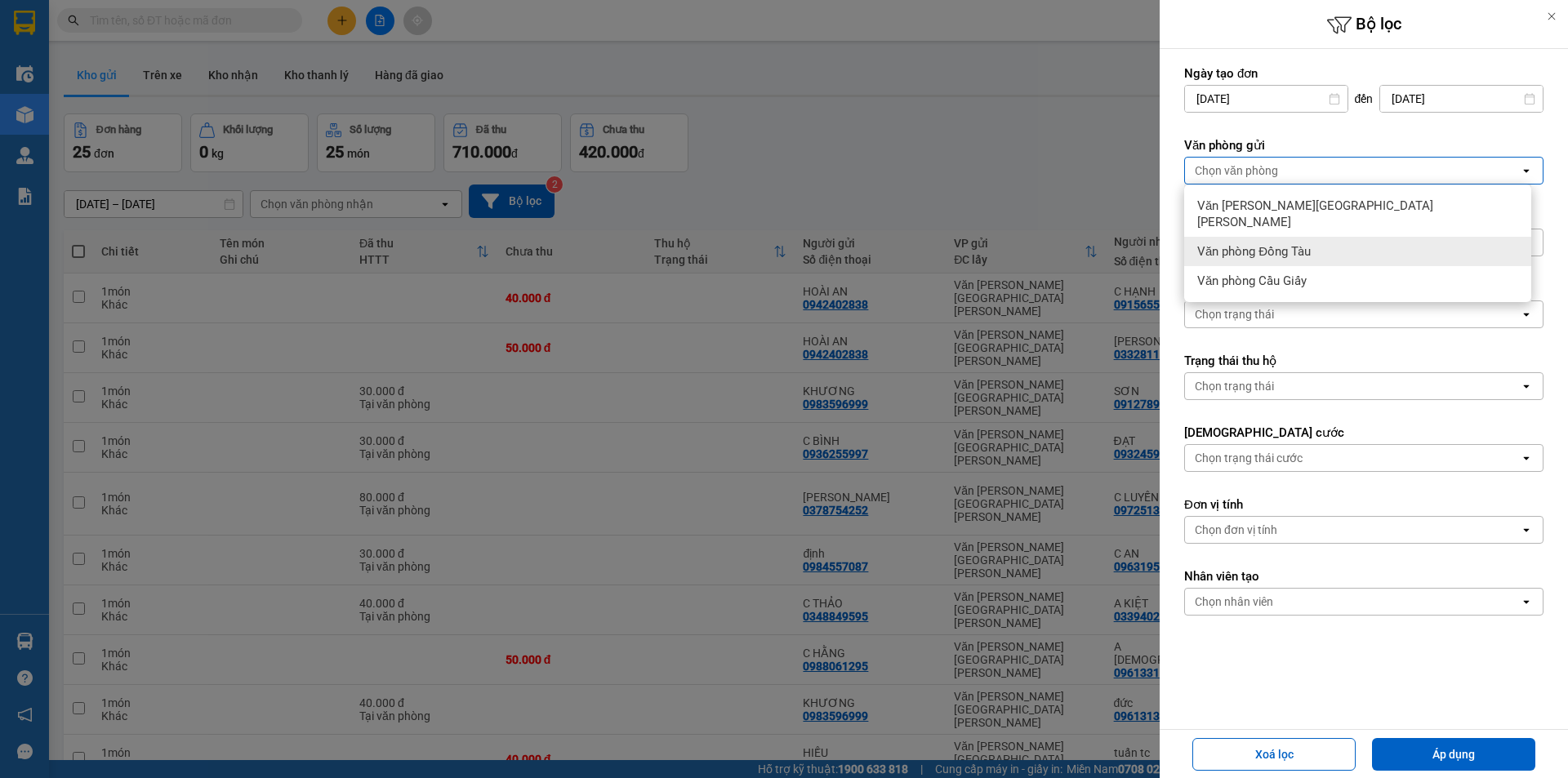
click at [1287, 244] on span "Văn phòng Đồng Tàu" at bounding box center [1254, 251] width 114 height 16
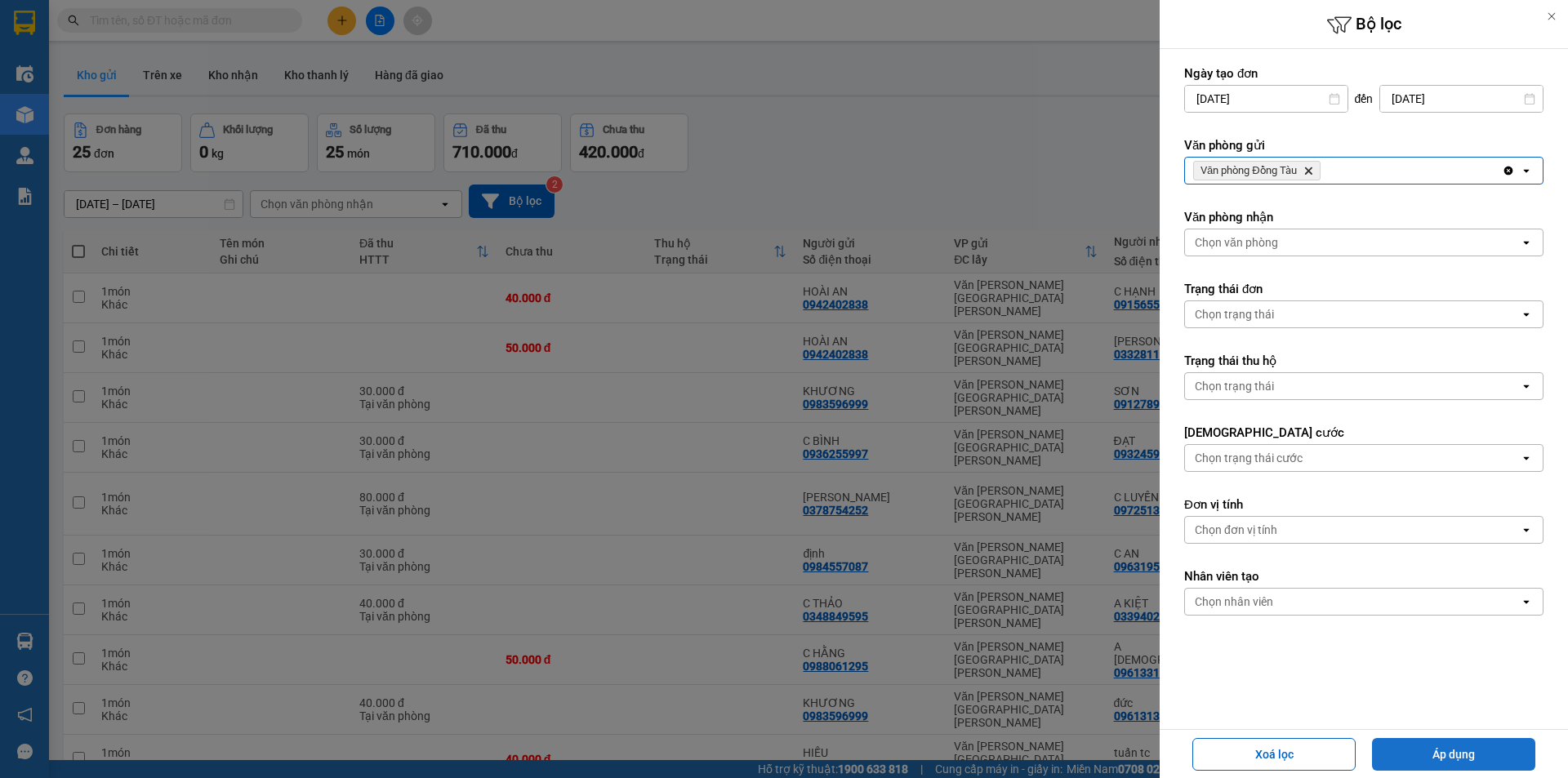
click at [1476, 762] on button "Áp dụng" at bounding box center [1454, 755] width 164 height 33
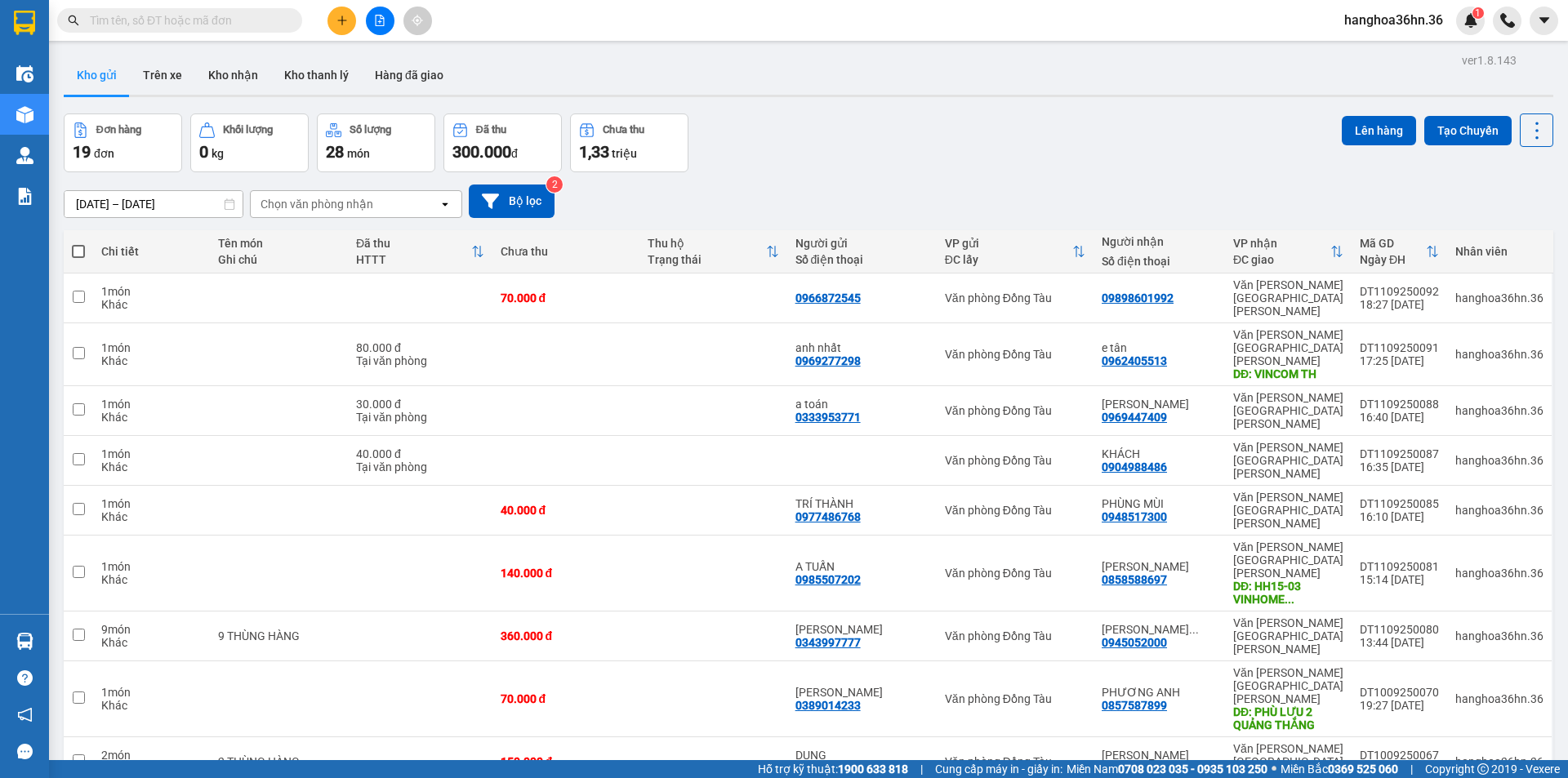
click at [808, 191] on div "[DATE] – [DATE] Press the down arrow key to interact with the calendar and sele…" at bounding box center [808, 201] width 1490 height 34
click at [196, 203] on input "[DATE] – [DATE]" at bounding box center [153, 204] width 178 height 26
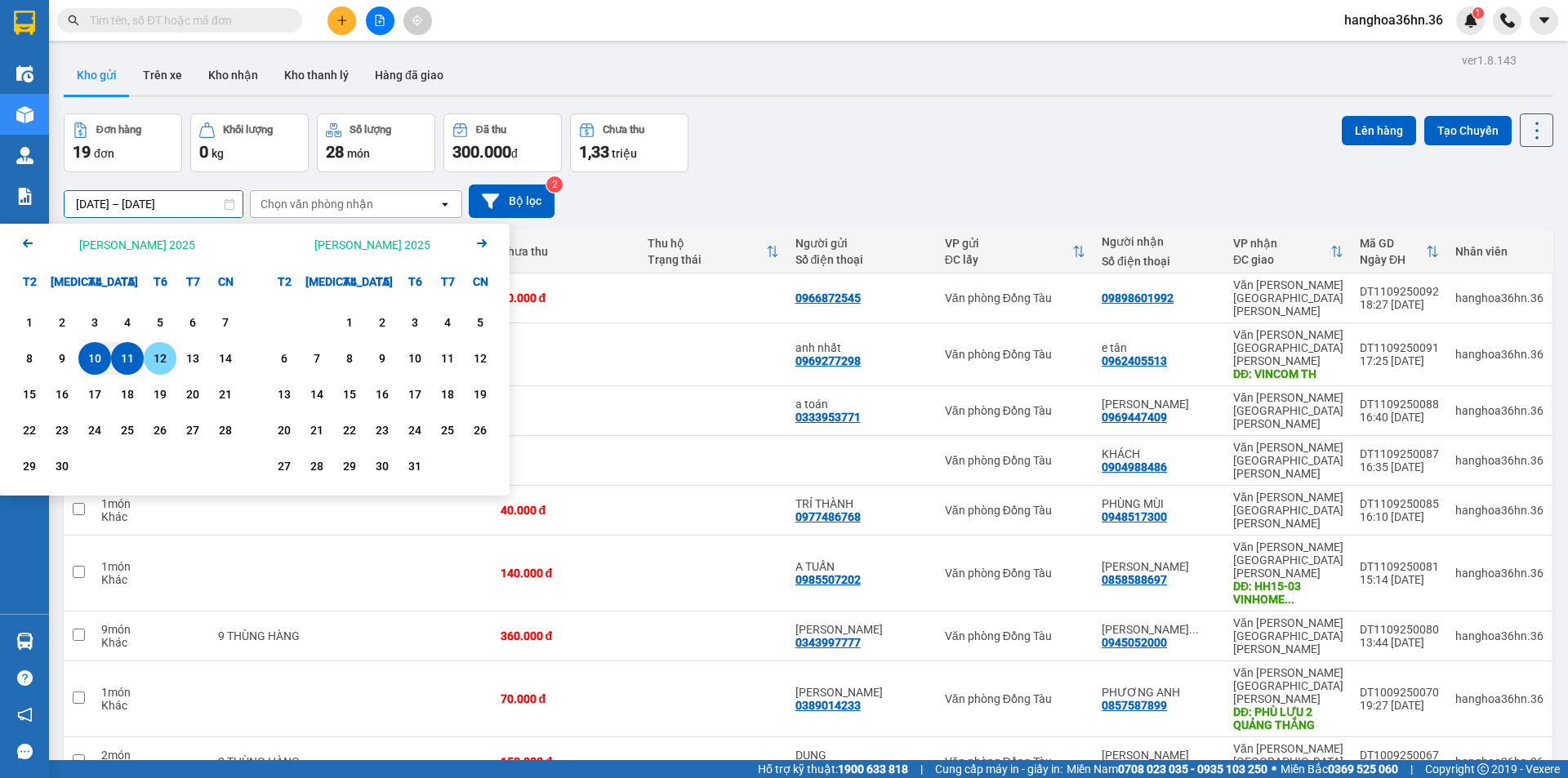
click at [166, 359] on div "12" at bounding box center [160, 358] width 23 height 20
click at [165, 359] on div "12" at bounding box center [160, 358] width 23 height 20
type input "12/09/2025 – 12/09/2025"
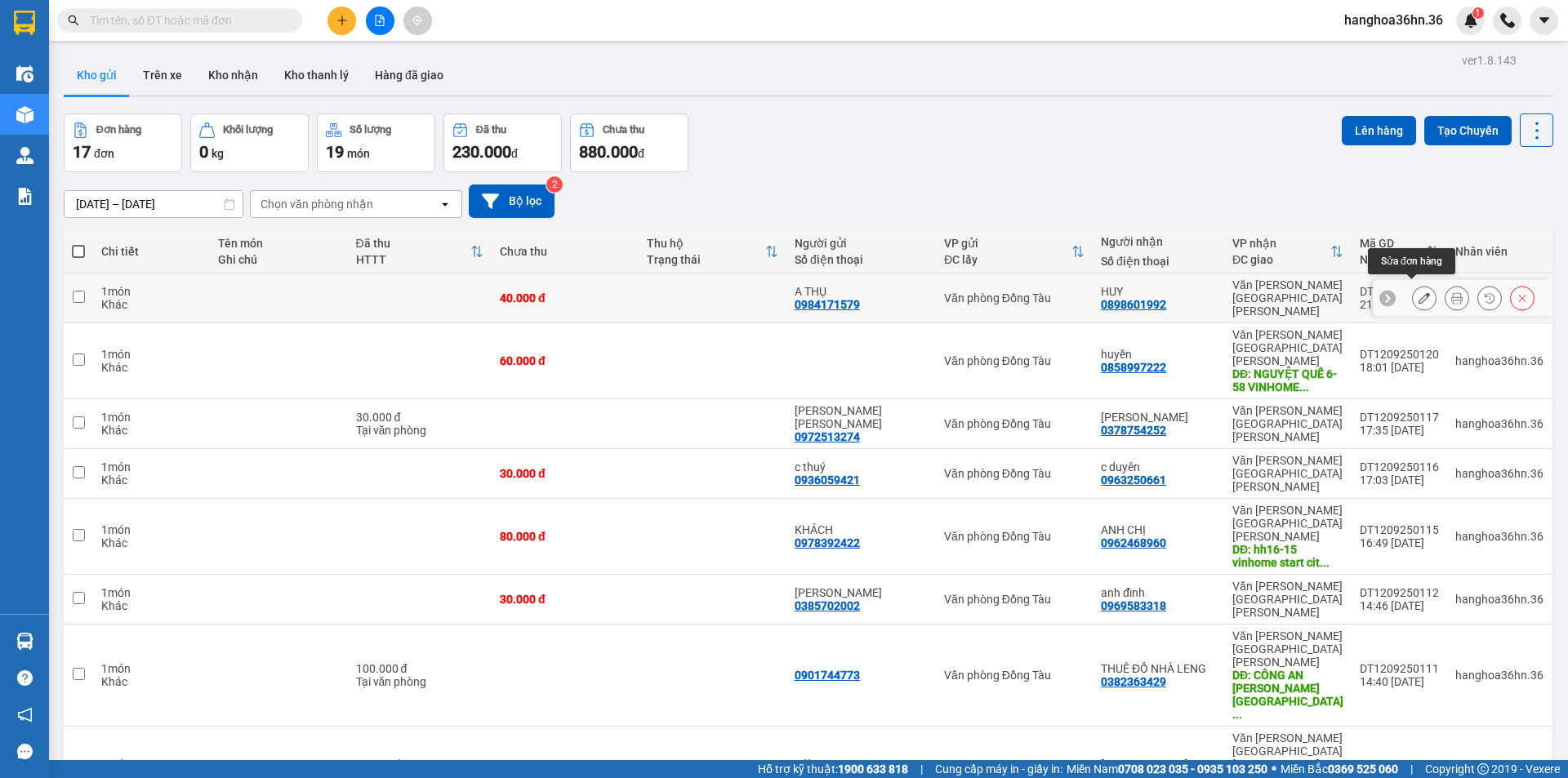
click at [1418, 293] on icon at bounding box center [1423, 298] width 11 height 11
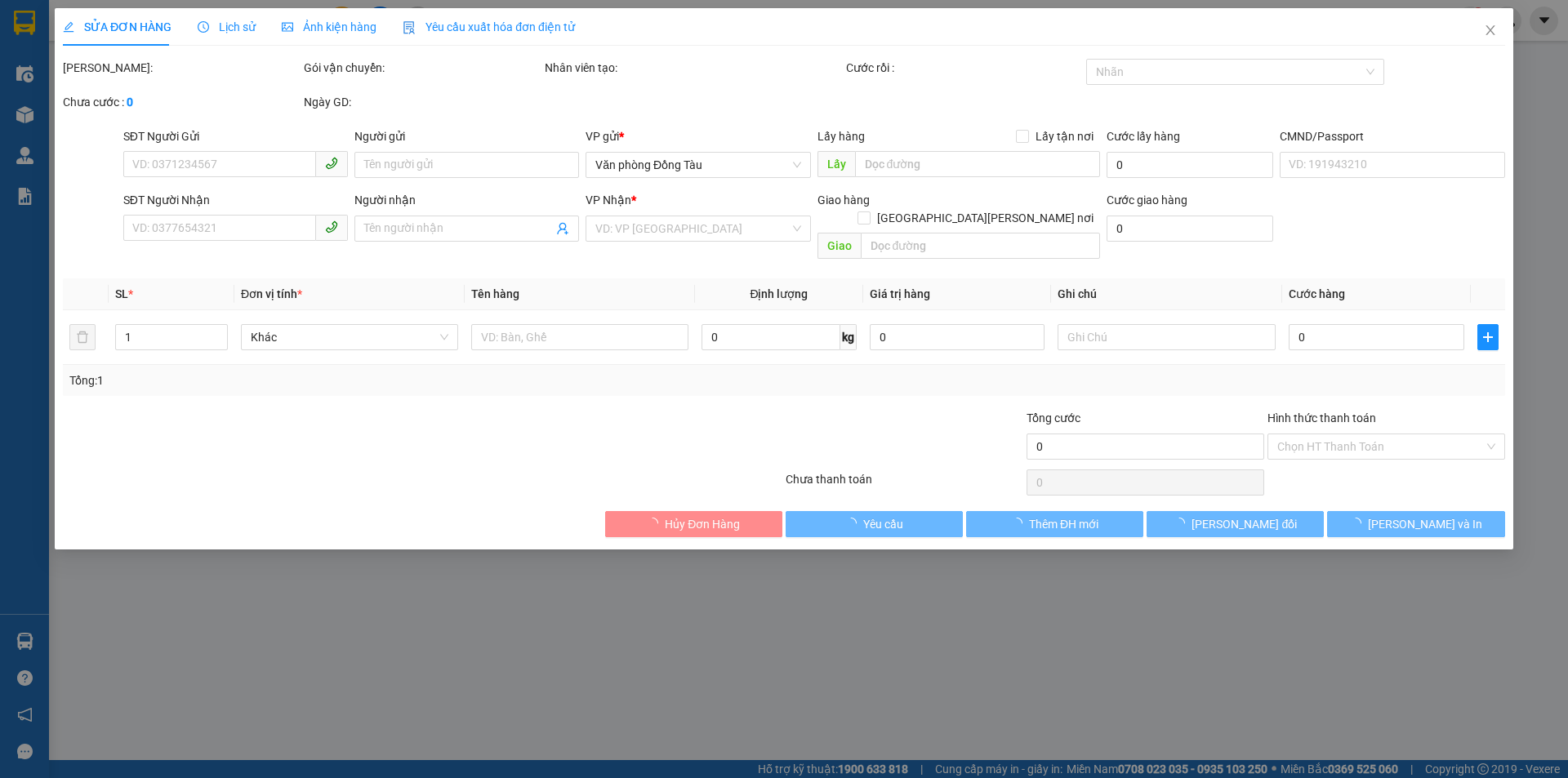
type input "0984171579"
type input "A THỤ"
type input "0898601992"
type input "HUY"
type input "40.000"
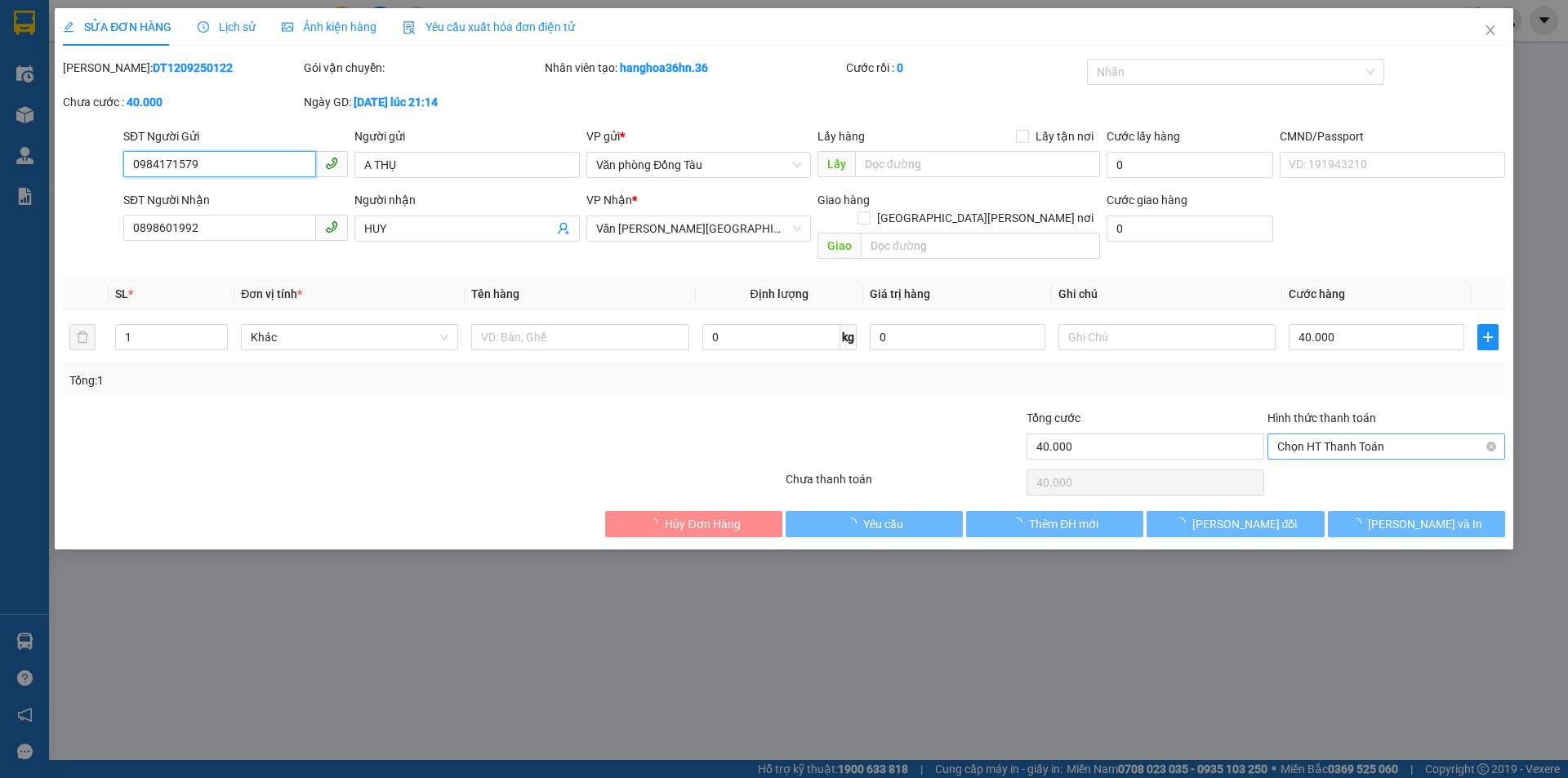
click at [1388, 435] on span "Chọn HT Thanh Toán" at bounding box center [1386, 447] width 218 height 24
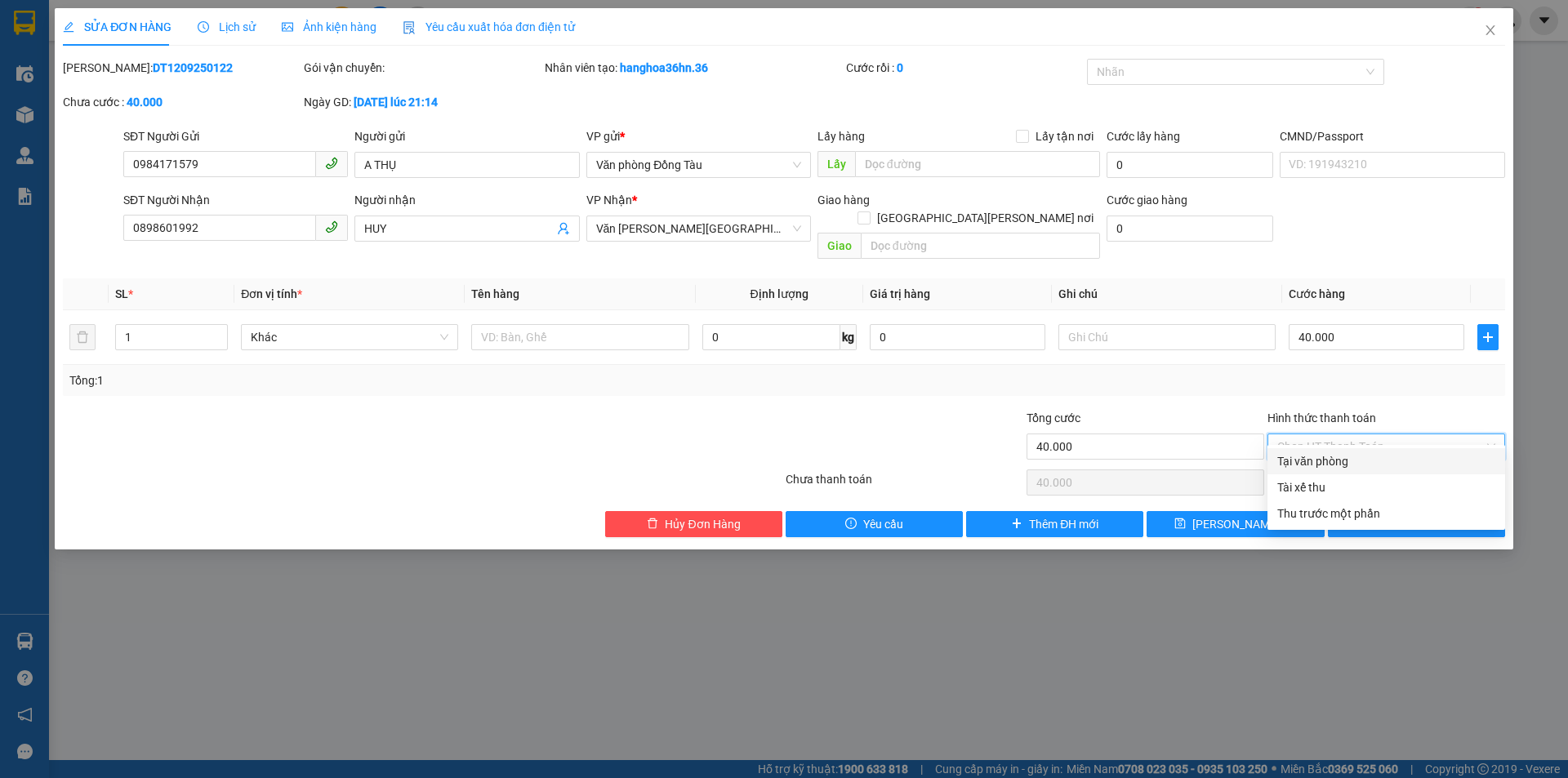
click at [1367, 463] on div "Tại văn phòng" at bounding box center [1386, 461] width 218 height 18
type input "0"
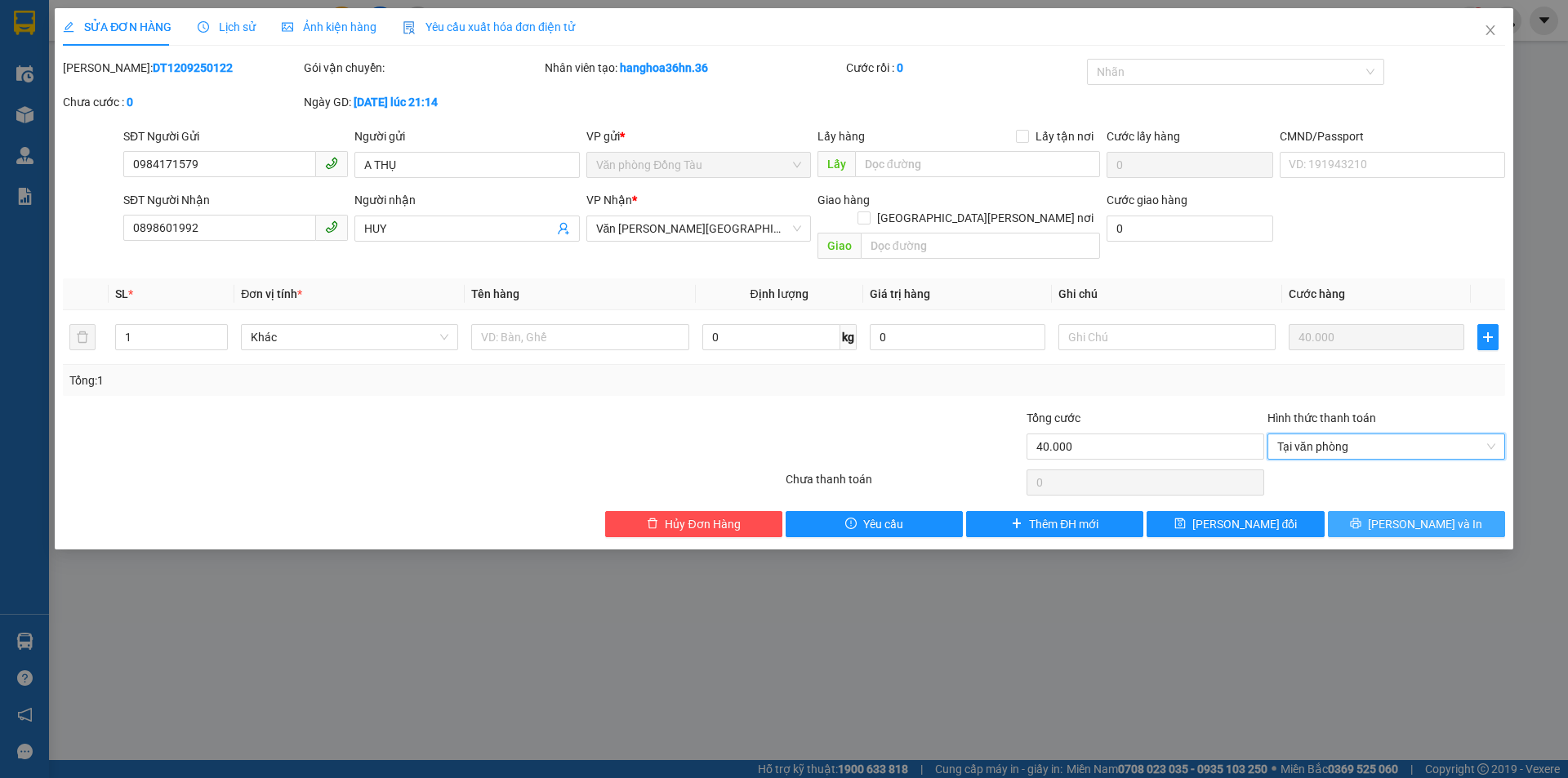
click at [1444, 516] on span "[PERSON_NAME] và In" at bounding box center [1425, 524] width 114 height 18
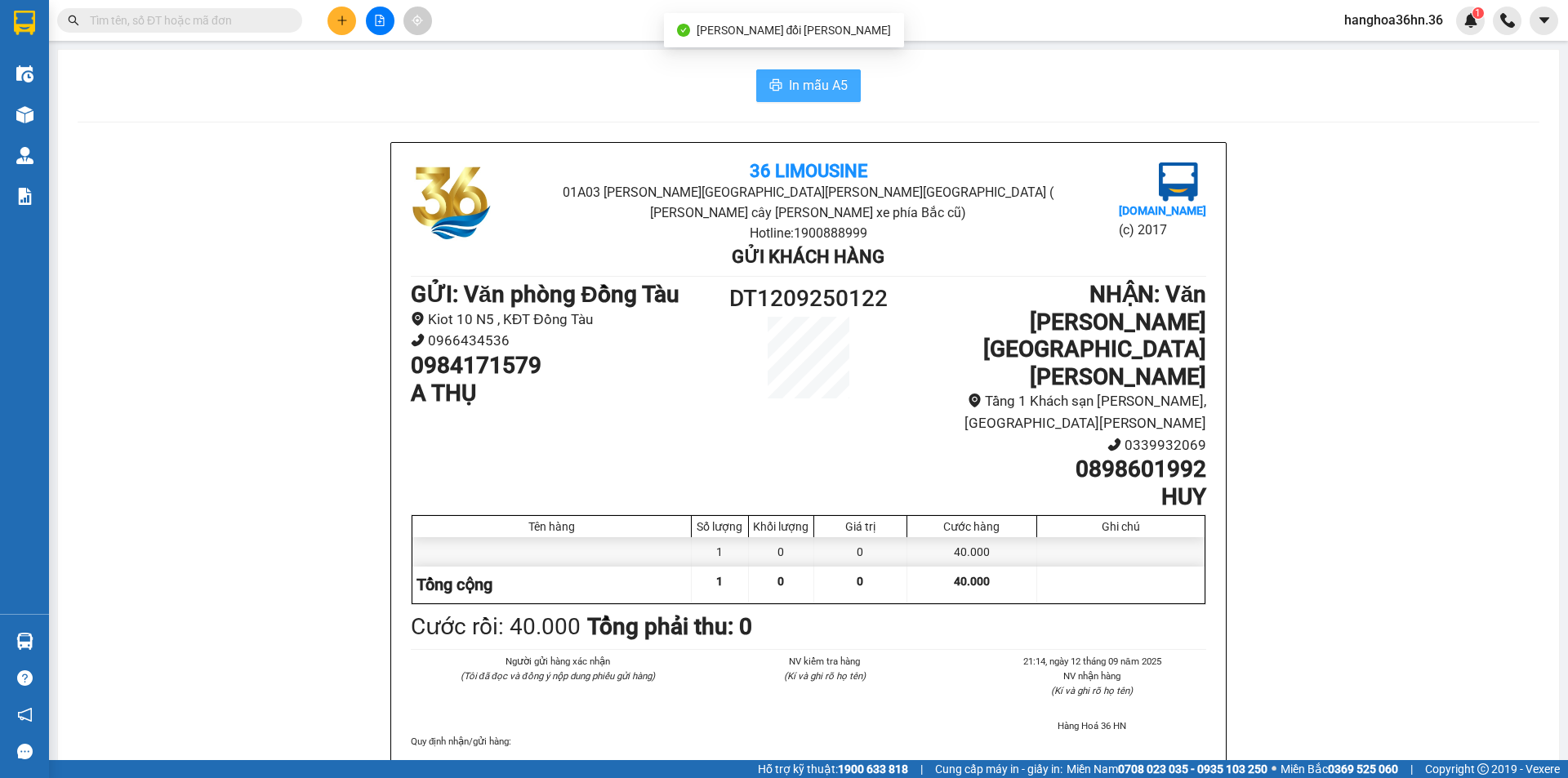
click at [830, 96] on button "In mẫu A5" at bounding box center [808, 86] width 104 height 33
click at [789, 81] on span "In mẫu A5" at bounding box center [818, 85] width 59 height 21
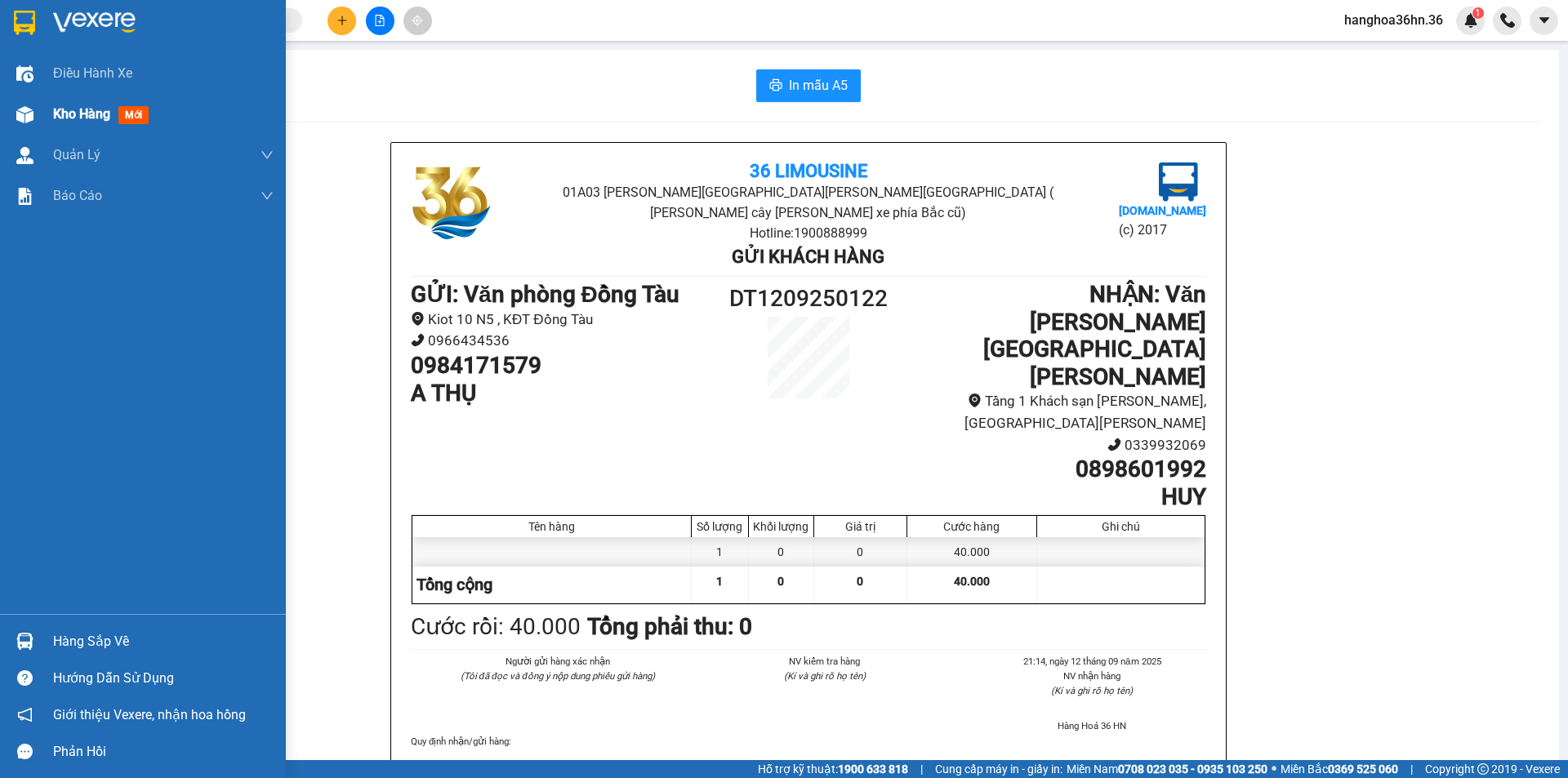
click at [83, 114] on span "Kho hàng" at bounding box center [82, 114] width 57 height 15
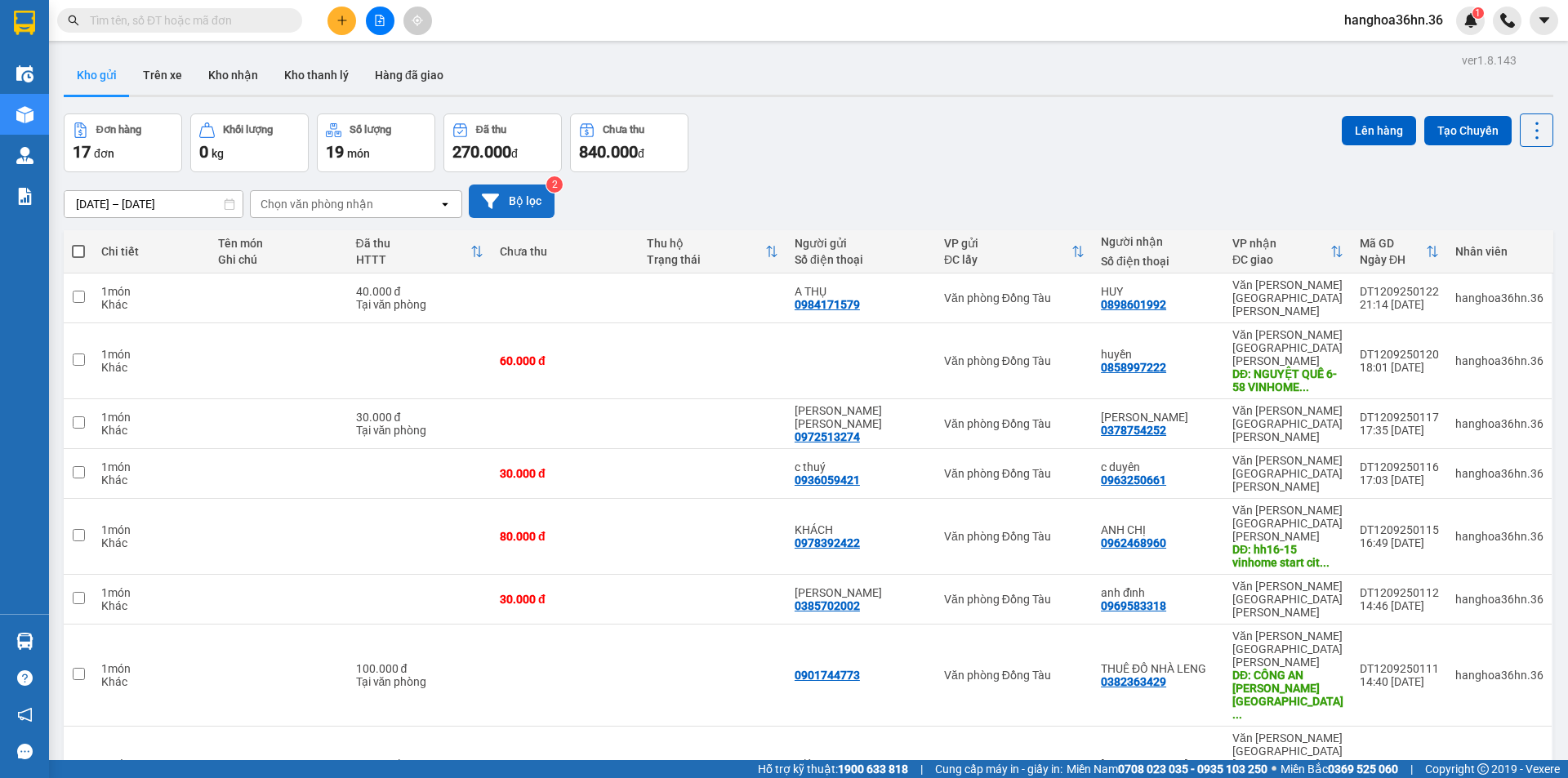
click at [536, 200] on button "Bộ lọc" at bounding box center [512, 201] width 86 height 34
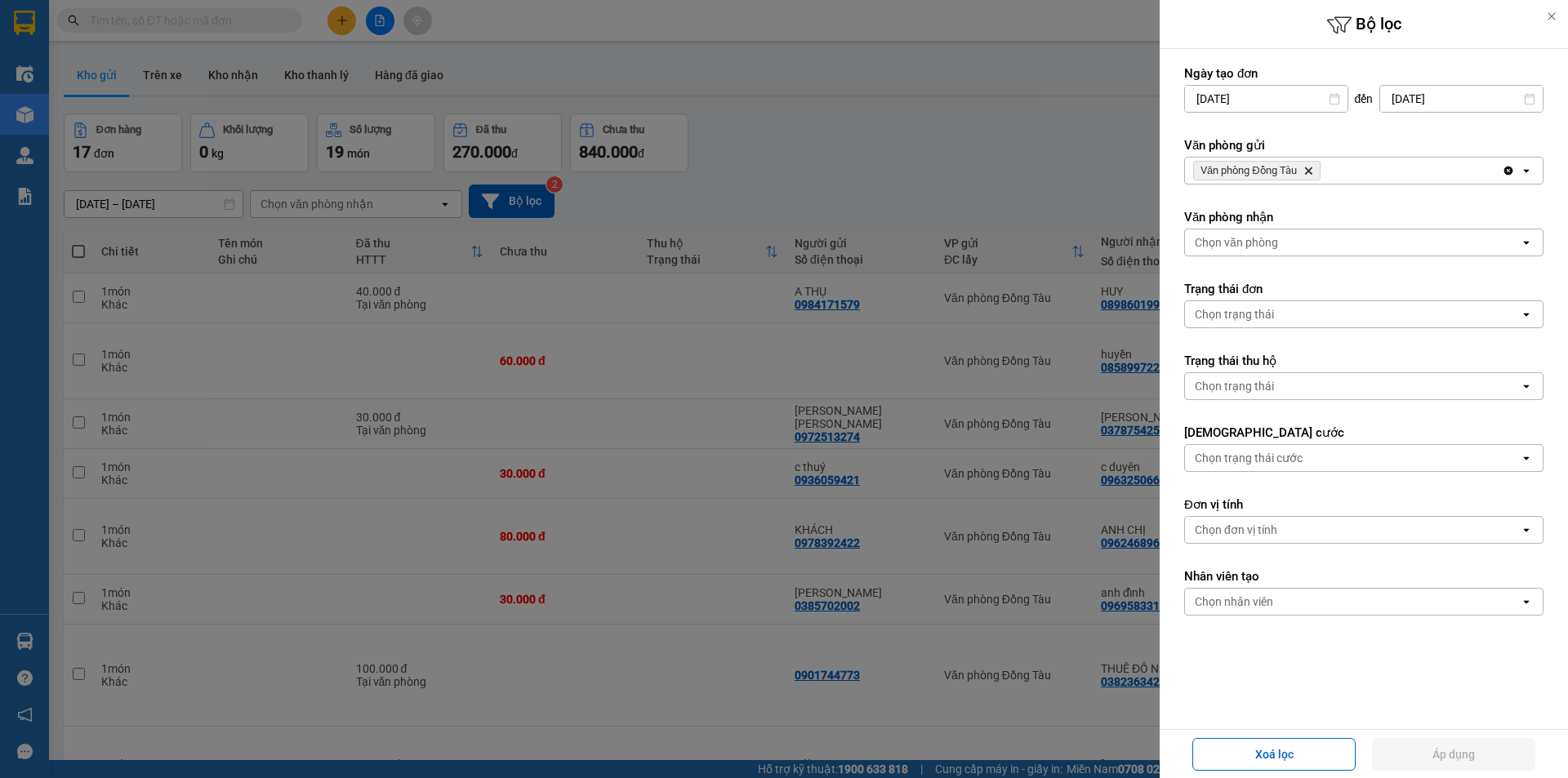
click at [1313, 171] on icon "Delete" at bounding box center [1308, 170] width 9 height 9
click at [1312, 170] on div "Chọn văn phòng" at bounding box center [1352, 170] width 335 height 26
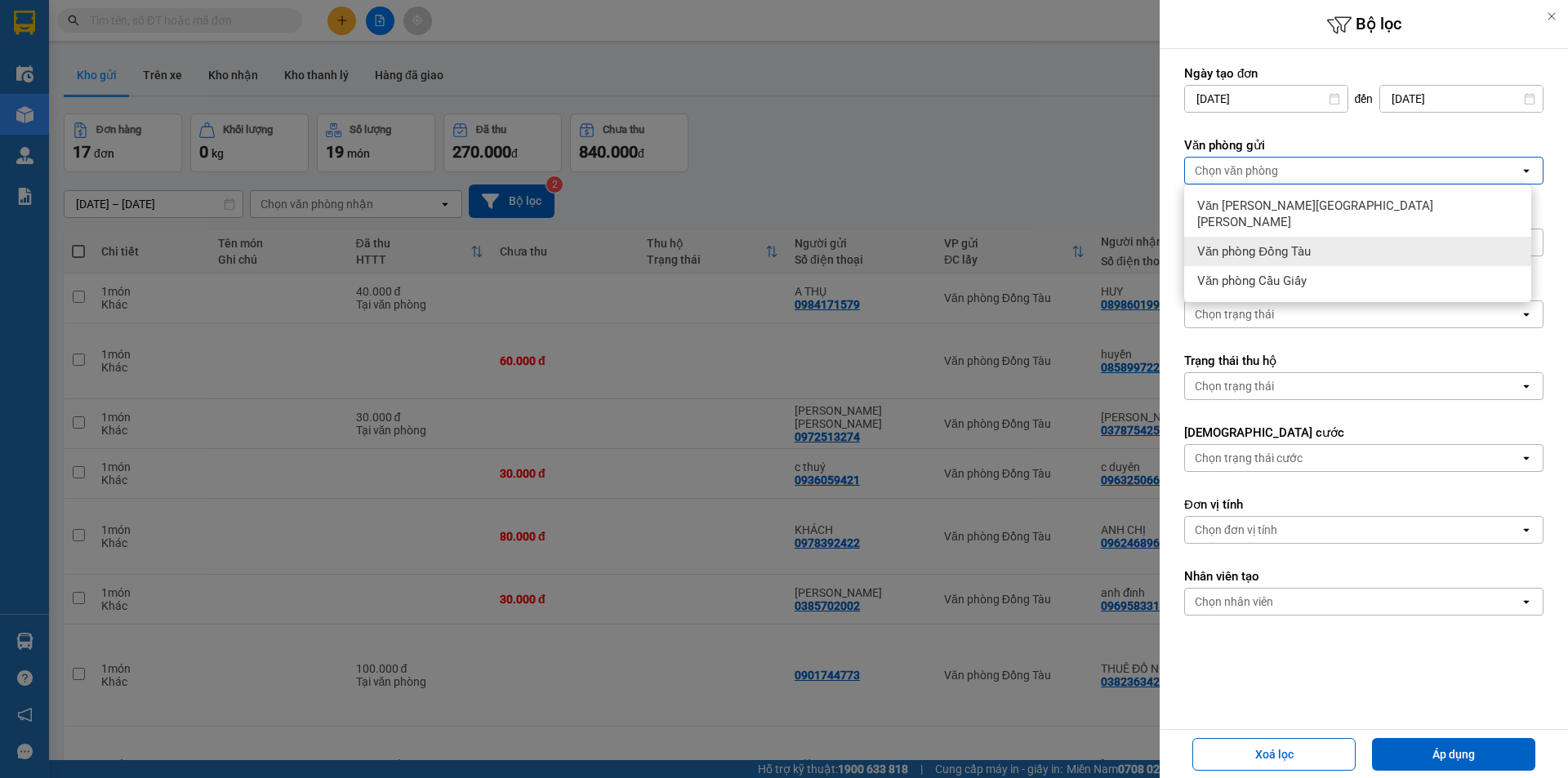
click at [1316, 213] on span "Văn phòng [GEOGRAPHIC_DATA]" at bounding box center [1361, 214] width 328 height 33
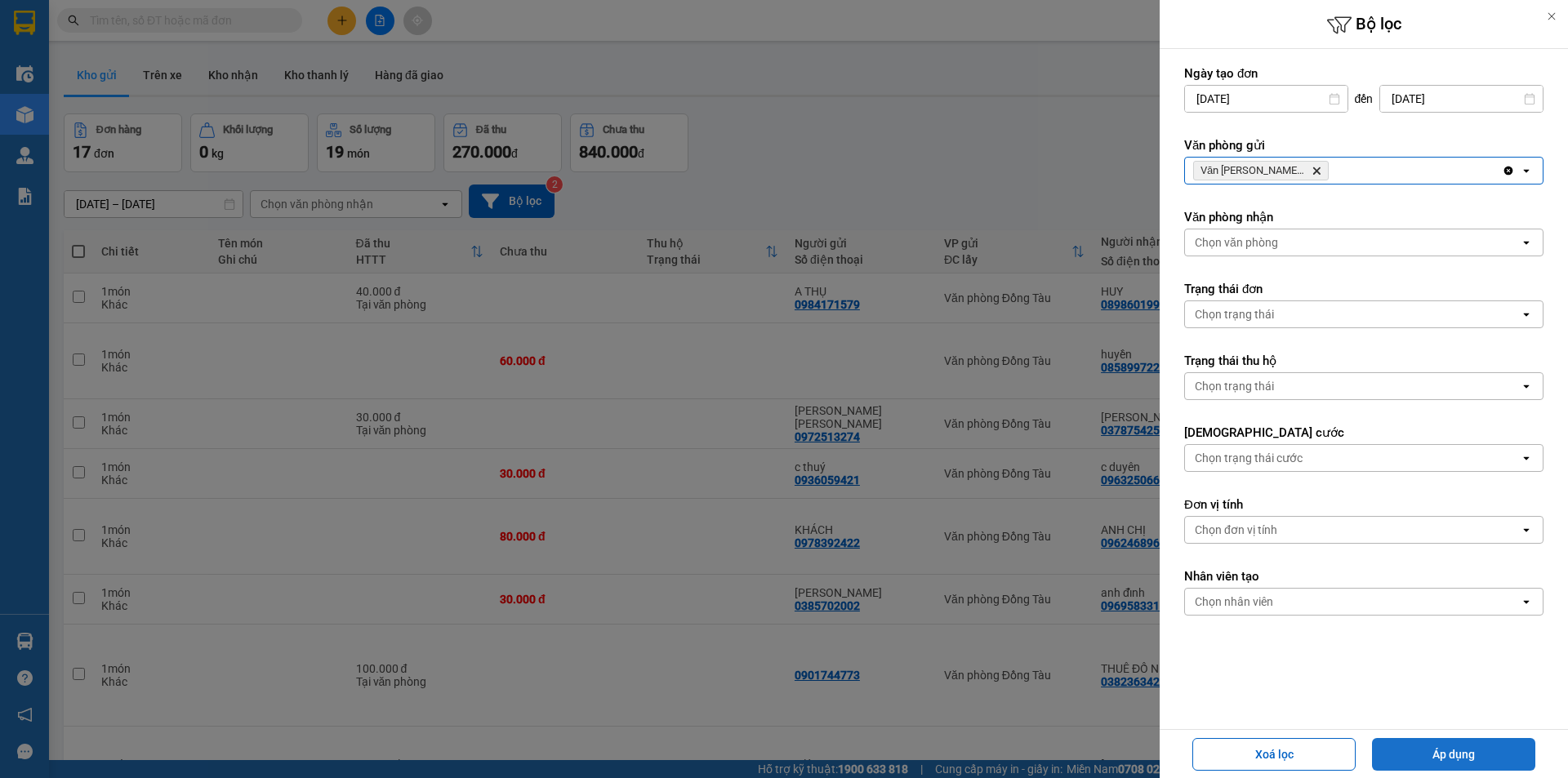
click at [1474, 749] on button "Áp dụng" at bounding box center [1454, 755] width 164 height 33
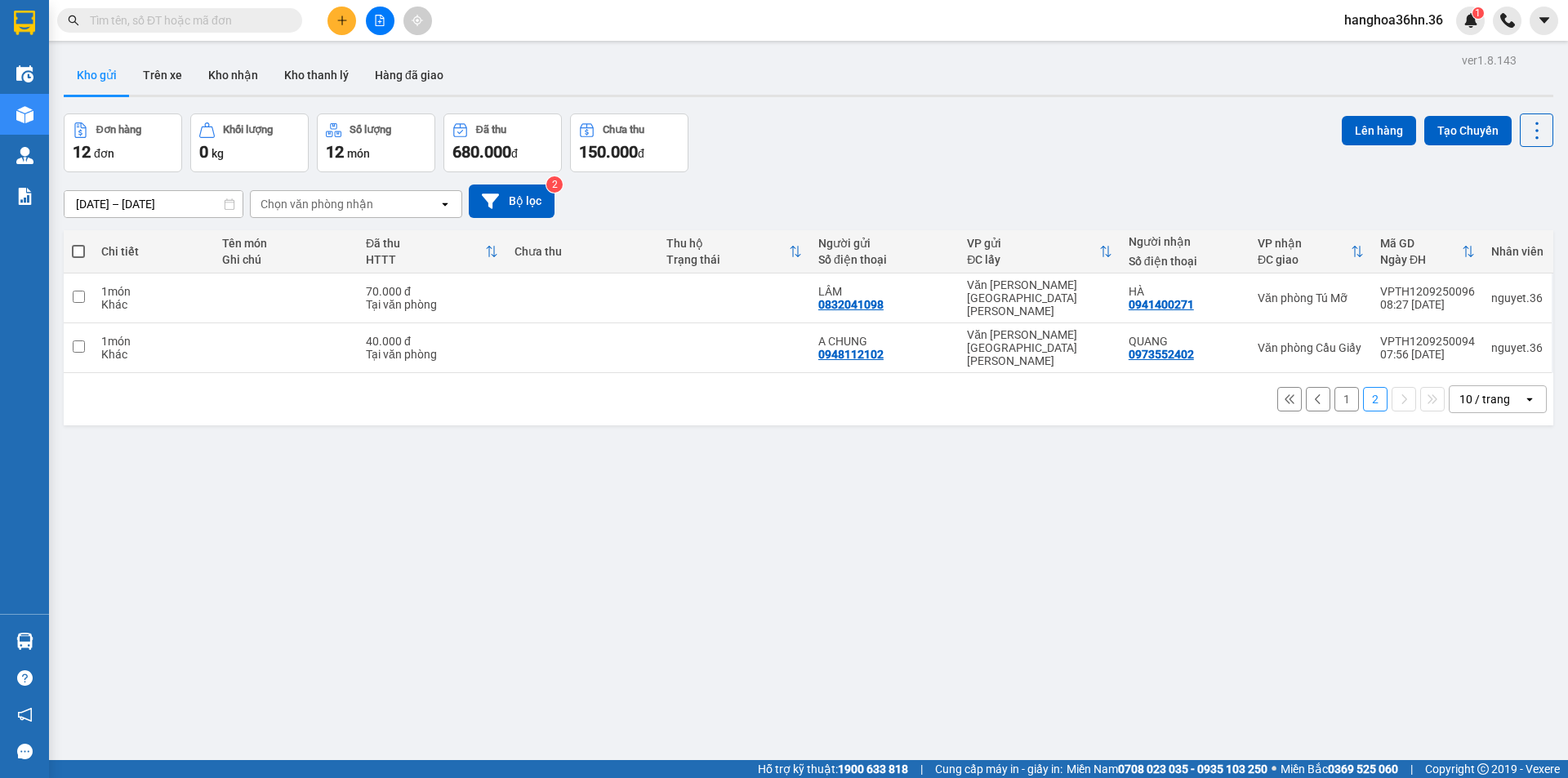
click at [403, 194] on div "Chọn văn phòng nhận" at bounding box center [344, 204] width 188 height 26
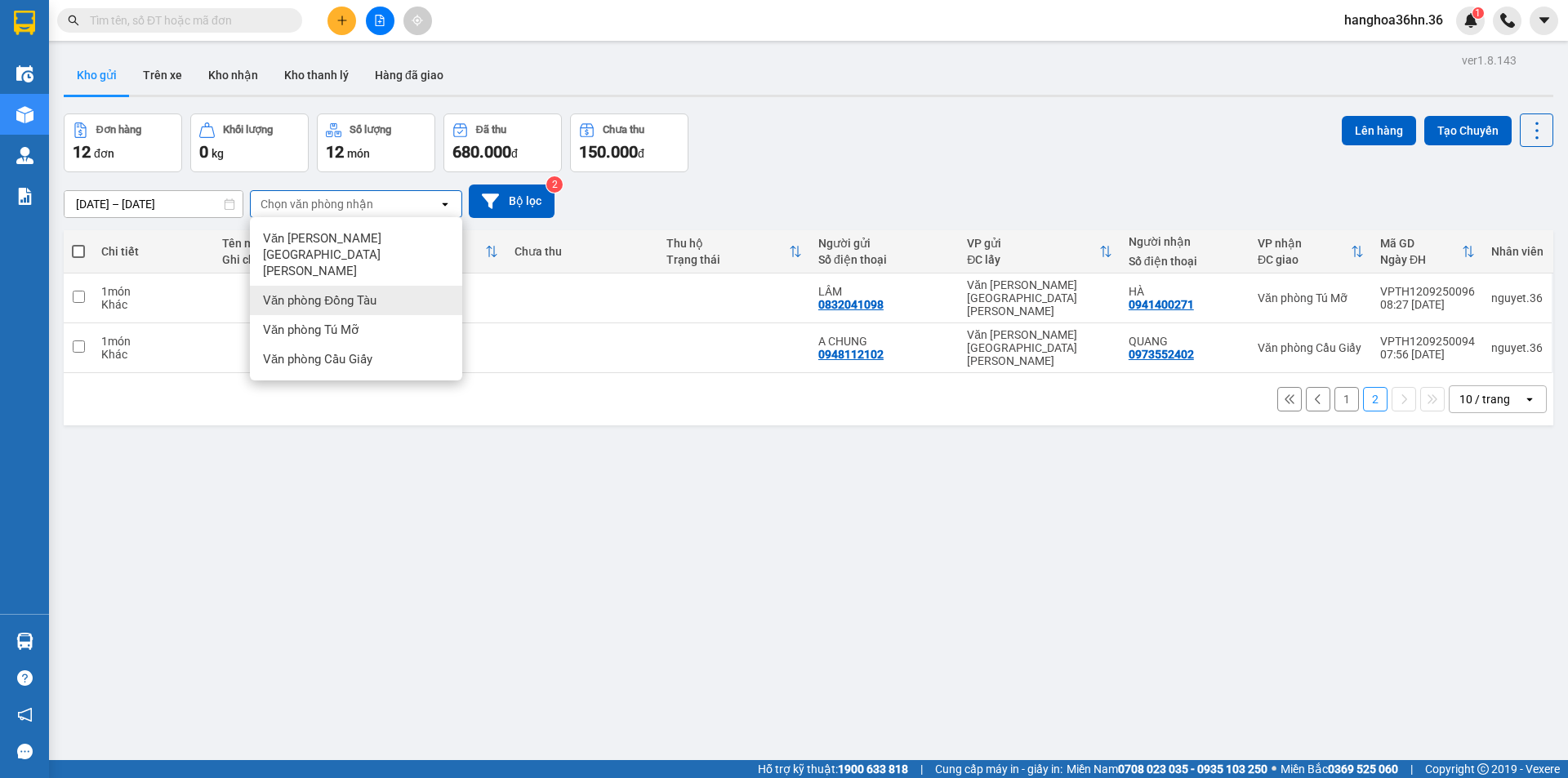
click at [398, 286] on div "Văn phòng Đồng Tàu" at bounding box center [355, 300] width 213 height 29
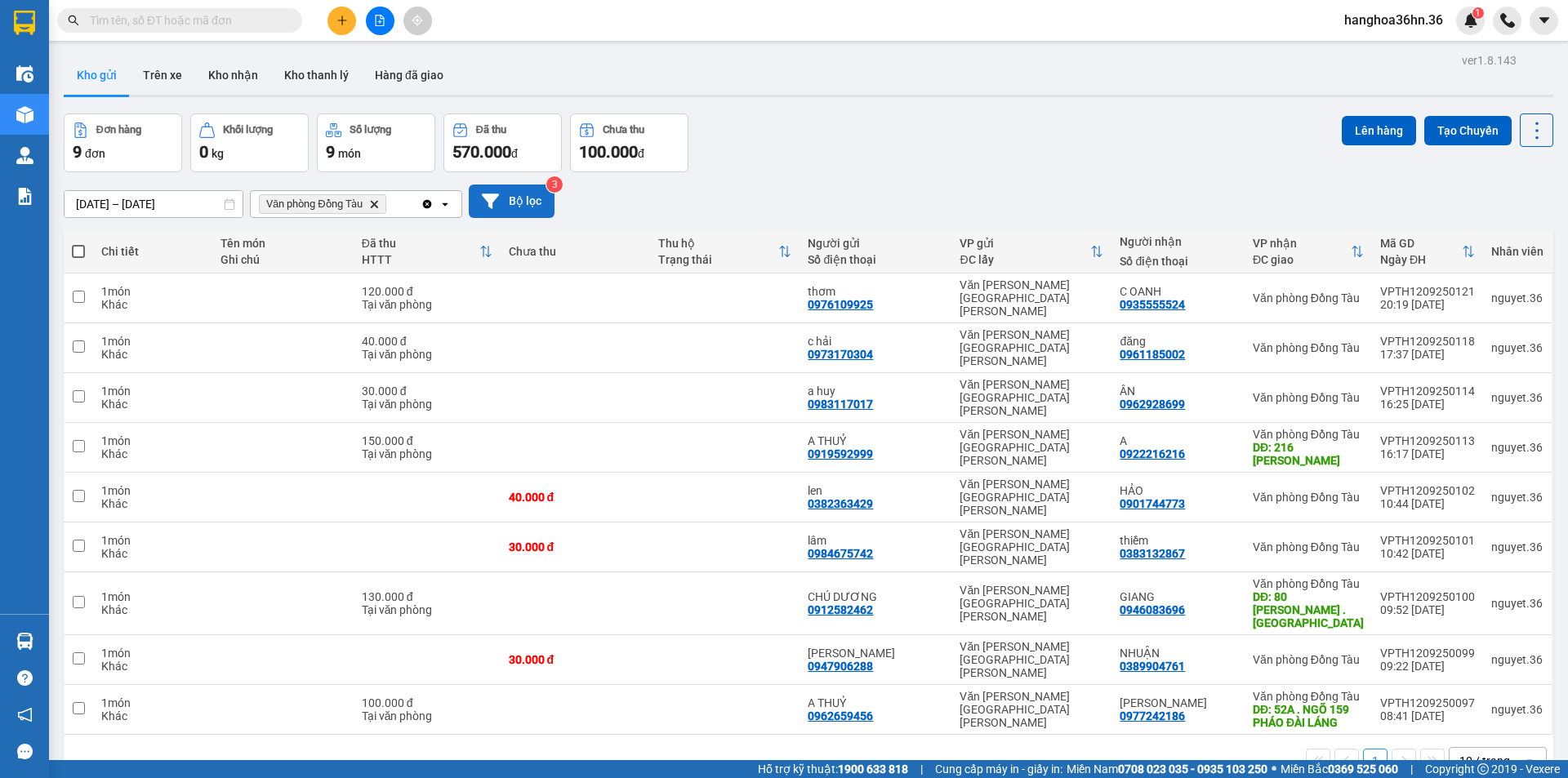
click at [525, 201] on button "Bộ lọc" at bounding box center [512, 201] width 86 height 34
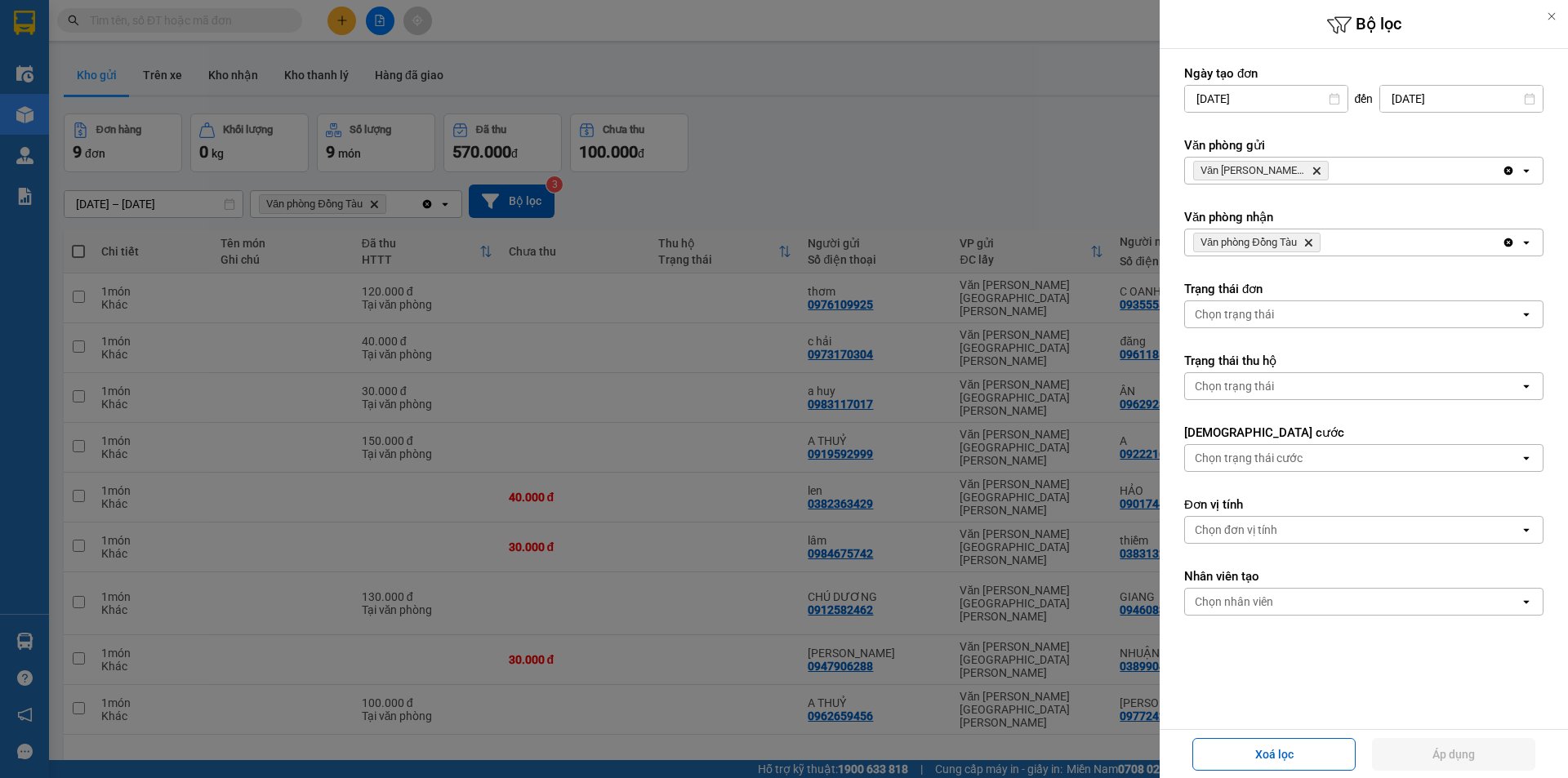
click at [1024, 304] on div at bounding box center [784, 389] width 1568 height 778
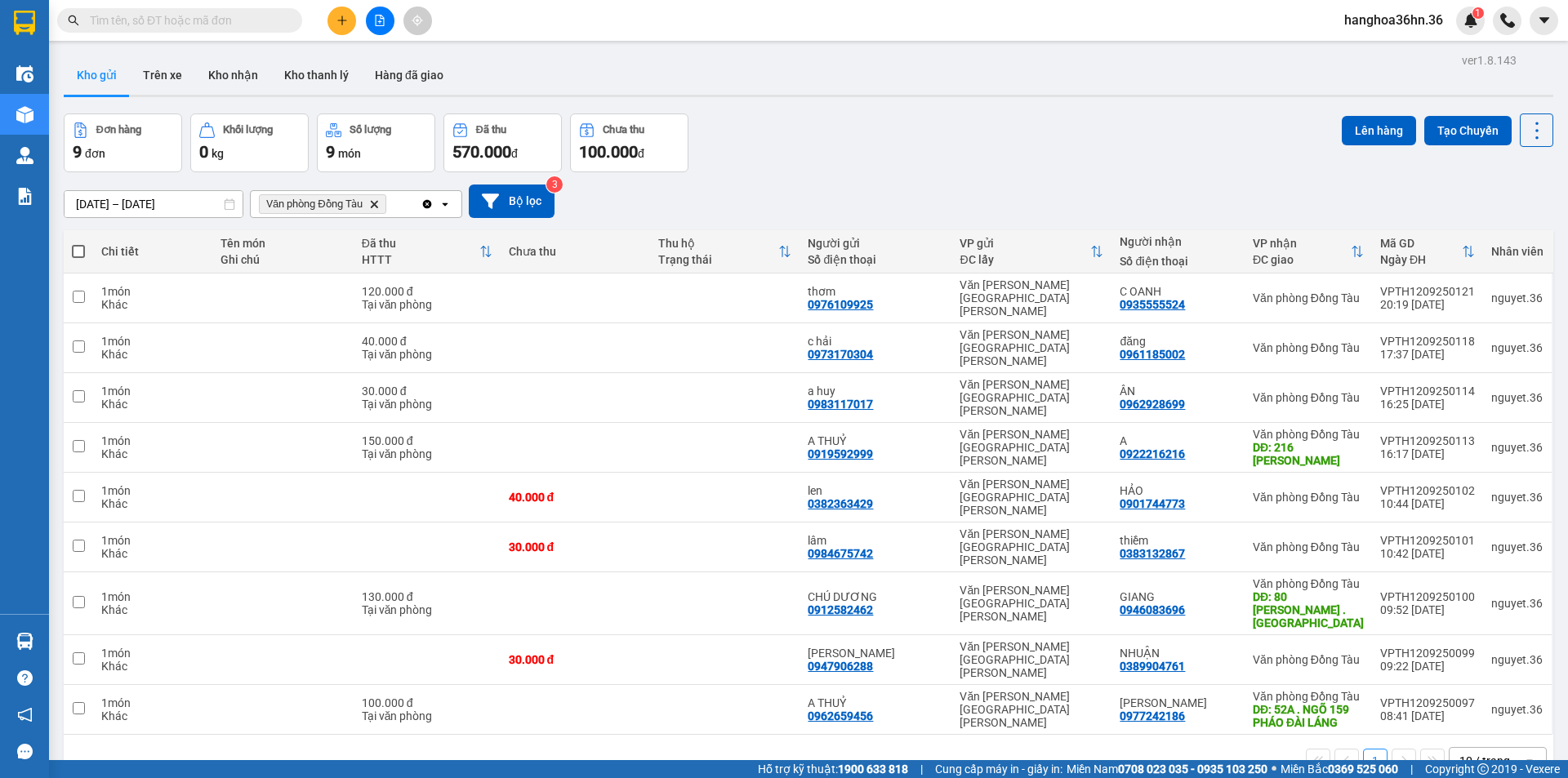
click at [426, 200] on icon "Clear all" at bounding box center [428, 204] width 9 height 9
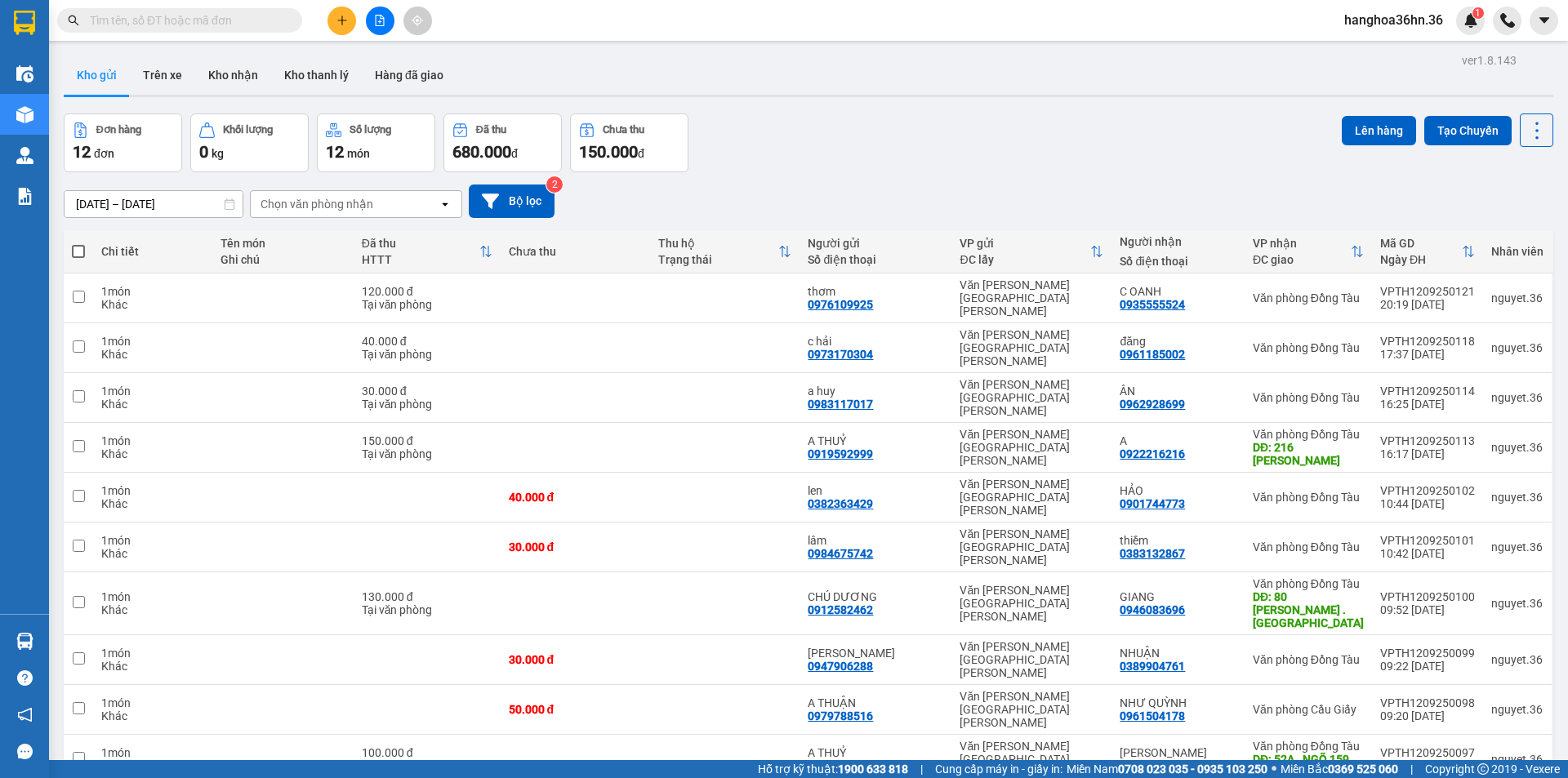
click at [447, 206] on icon "open" at bounding box center [445, 204] width 13 height 13
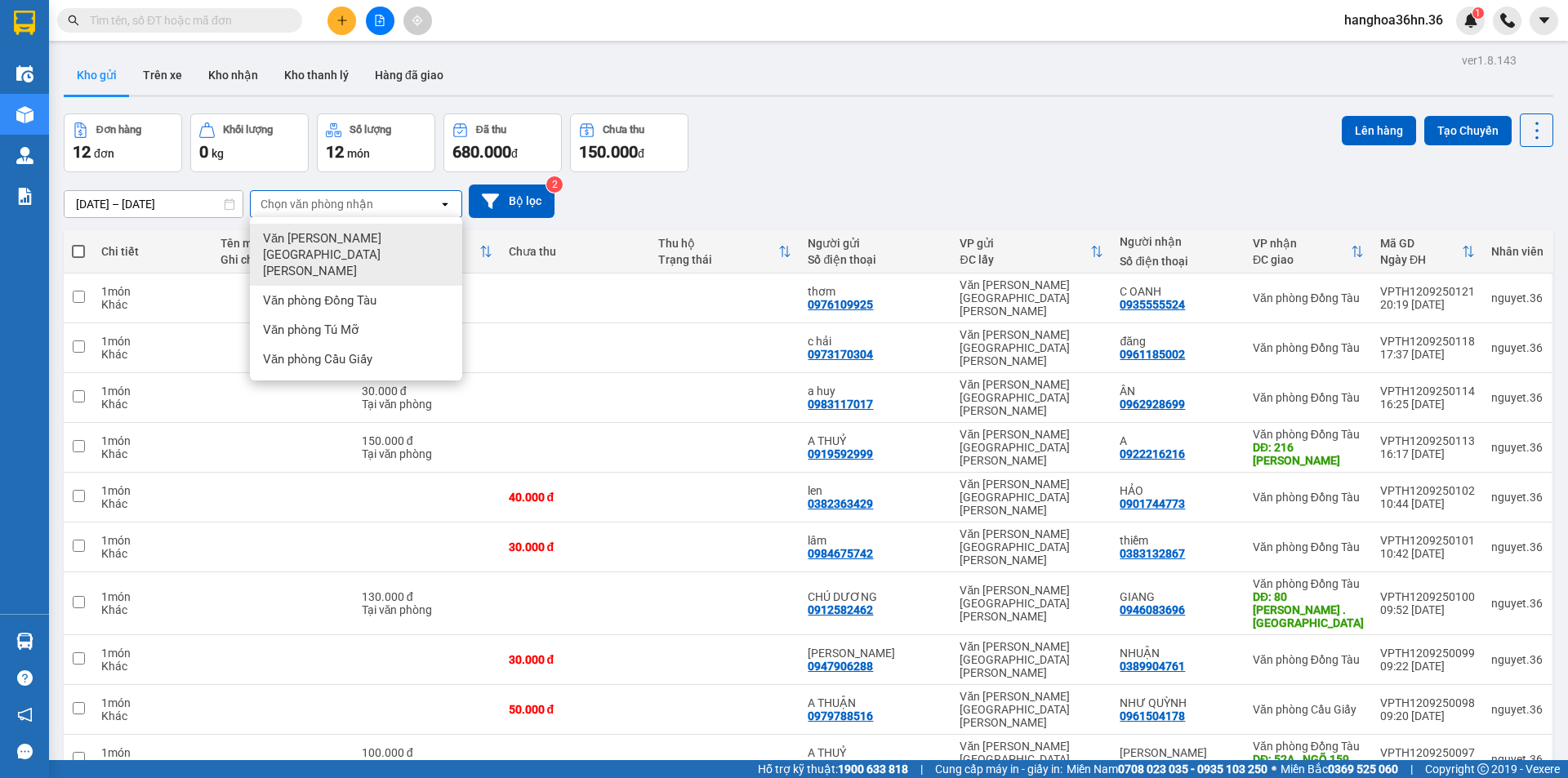
click at [932, 186] on div "12/09/2025 – 12/09/2025 Press the down arrow key to interact with the calendar …" at bounding box center [808, 201] width 1490 height 34
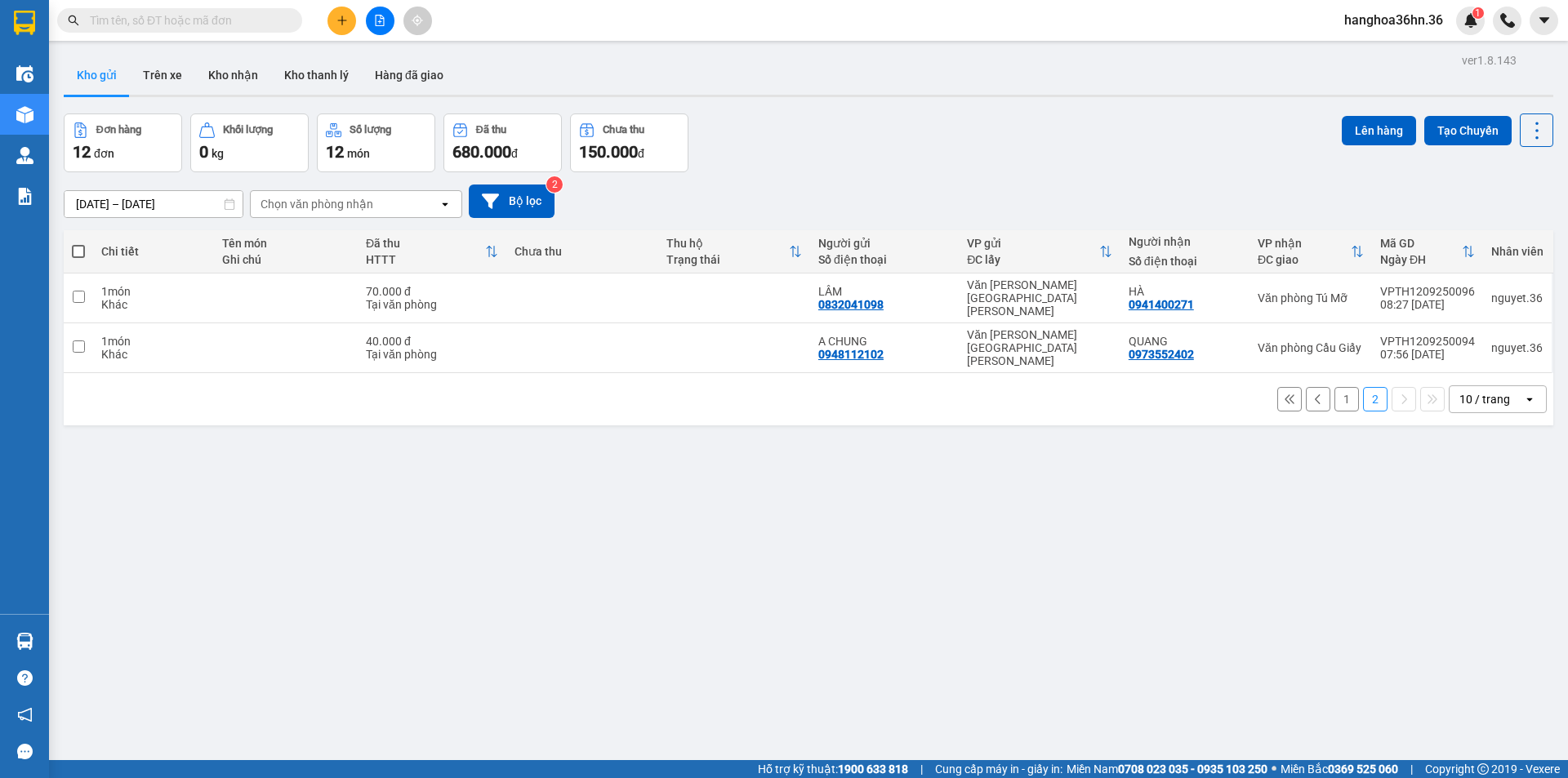
click at [1335, 387] on button "1" at bounding box center [1347, 399] width 24 height 24
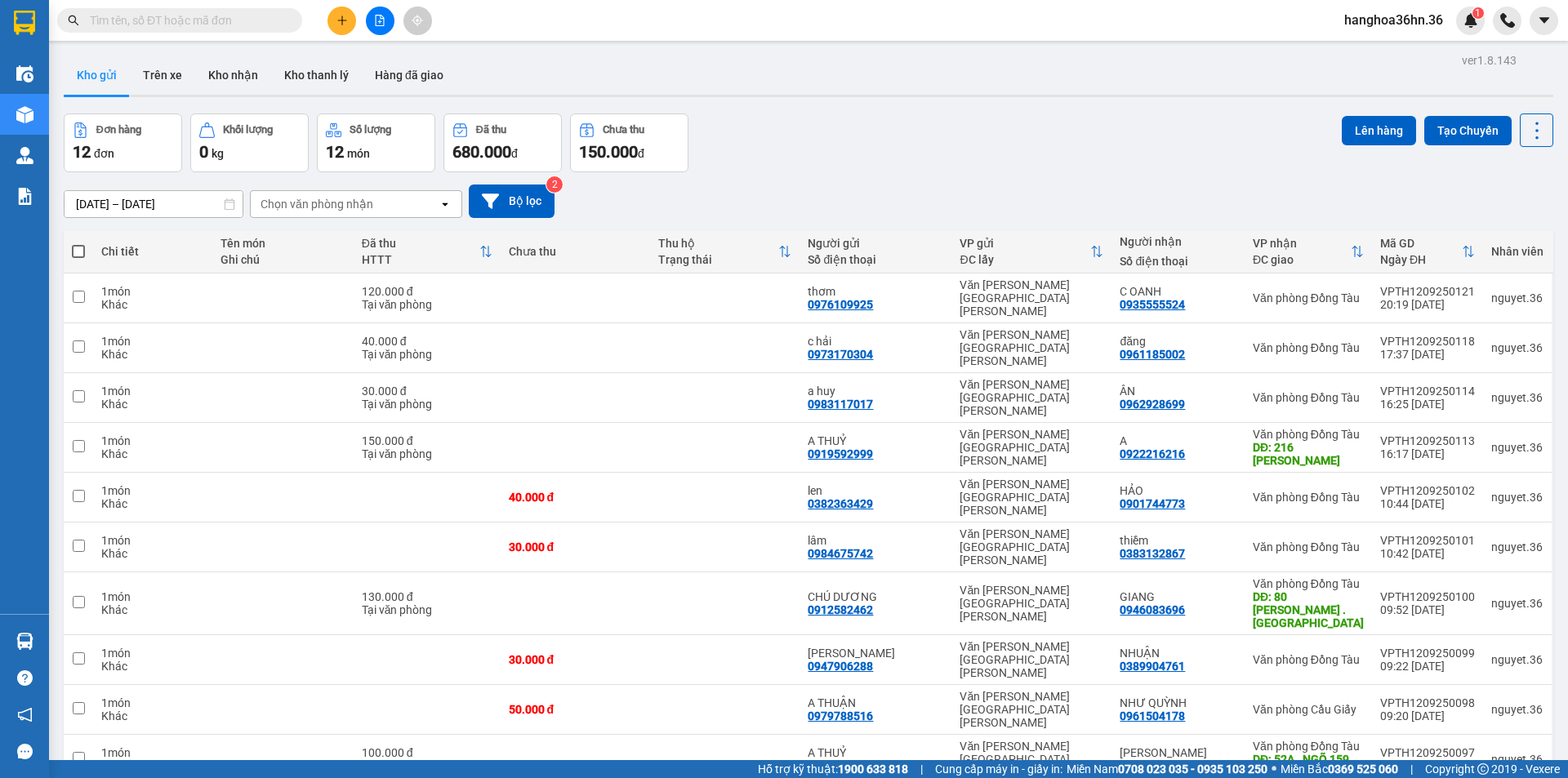
click at [200, 201] on input "12/09/2025 – 12/09/2025" at bounding box center [153, 204] width 178 height 26
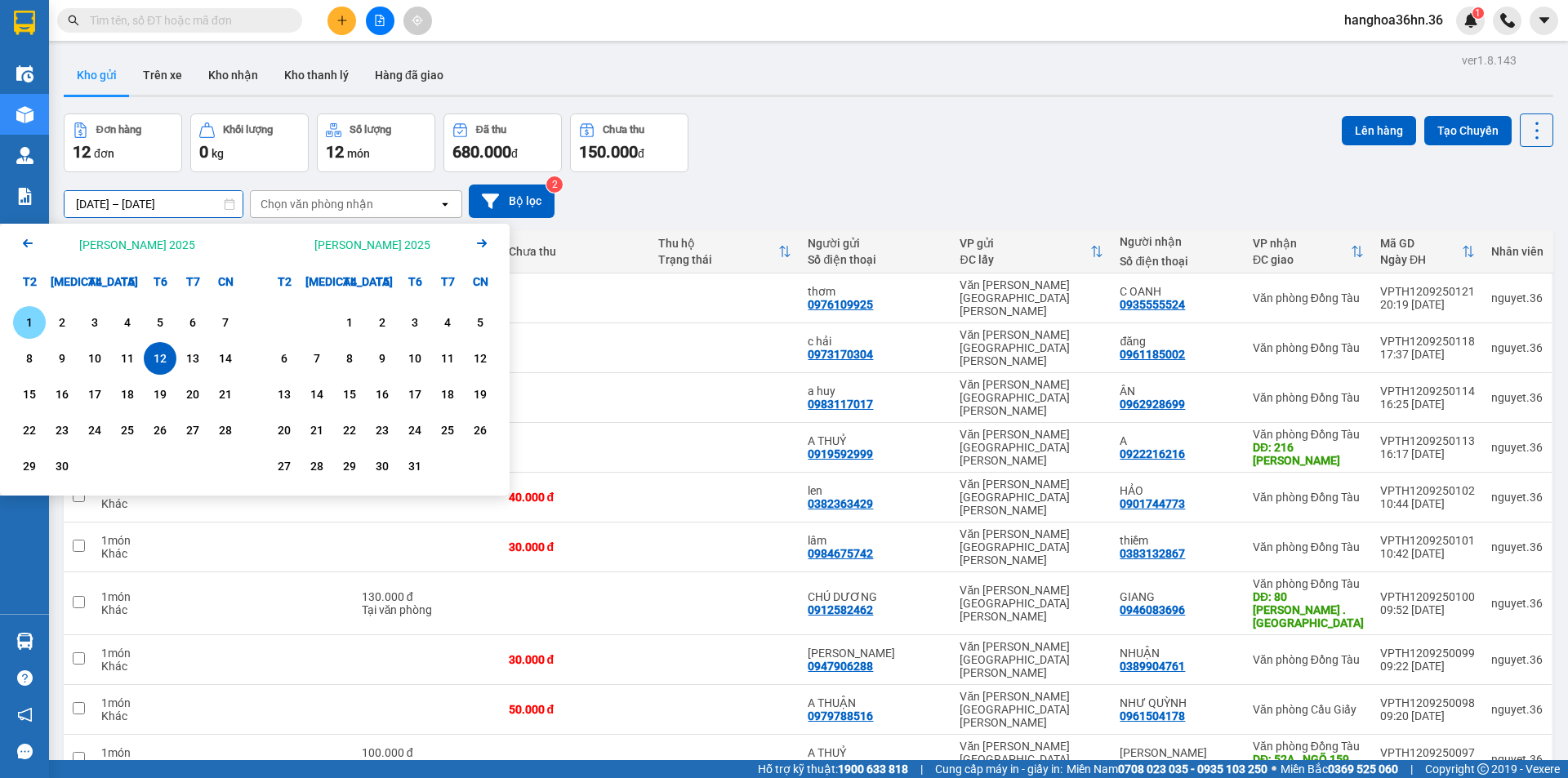
drag, startPoint x: 33, startPoint y: 328, endPoint x: 40, endPoint y: 313, distance: 16.6
click at [32, 328] on div "1" at bounding box center [29, 322] width 23 height 20
click at [157, 359] on div "12" at bounding box center [160, 358] width 23 height 20
type input "01/09/2025 – 12/09/2025"
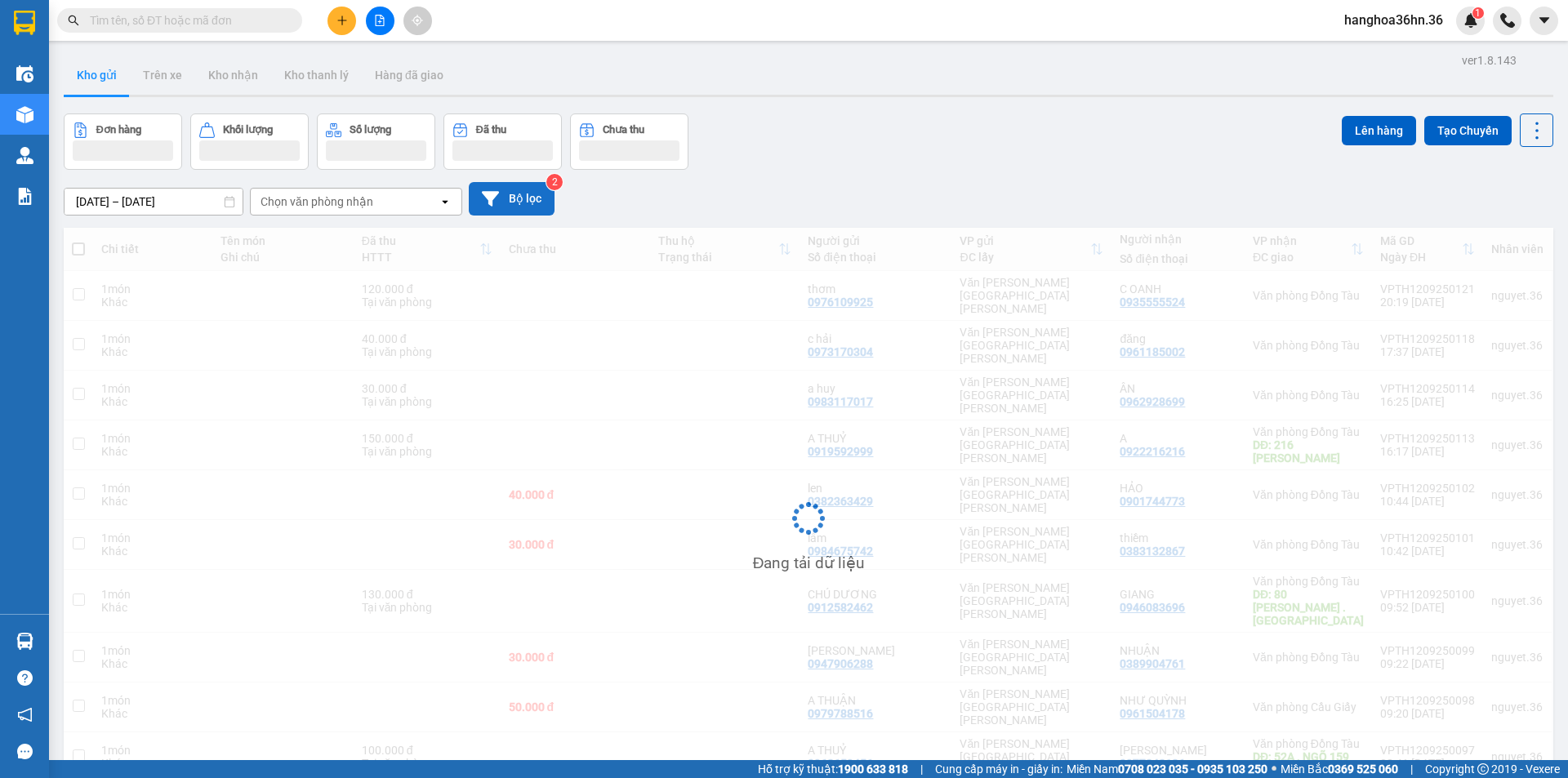
click at [503, 192] on button "Bộ lọc" at bounding box center [512, 199] width 86 height 34
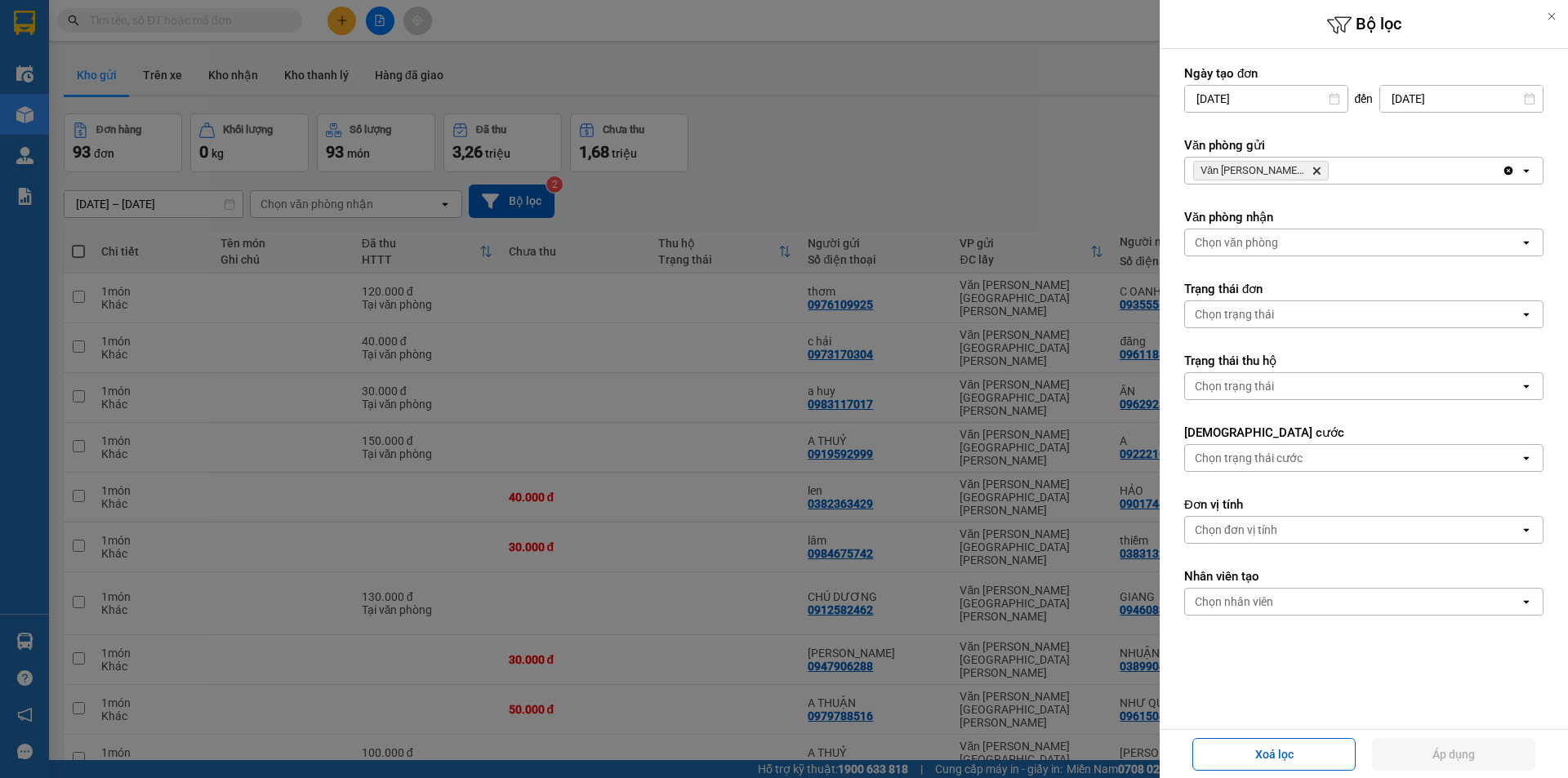
click at [1080, 367] on div at bounding box center [784, 389] width 1568 height 778
